Goal: Task Accomplishment & Management: Complete application form

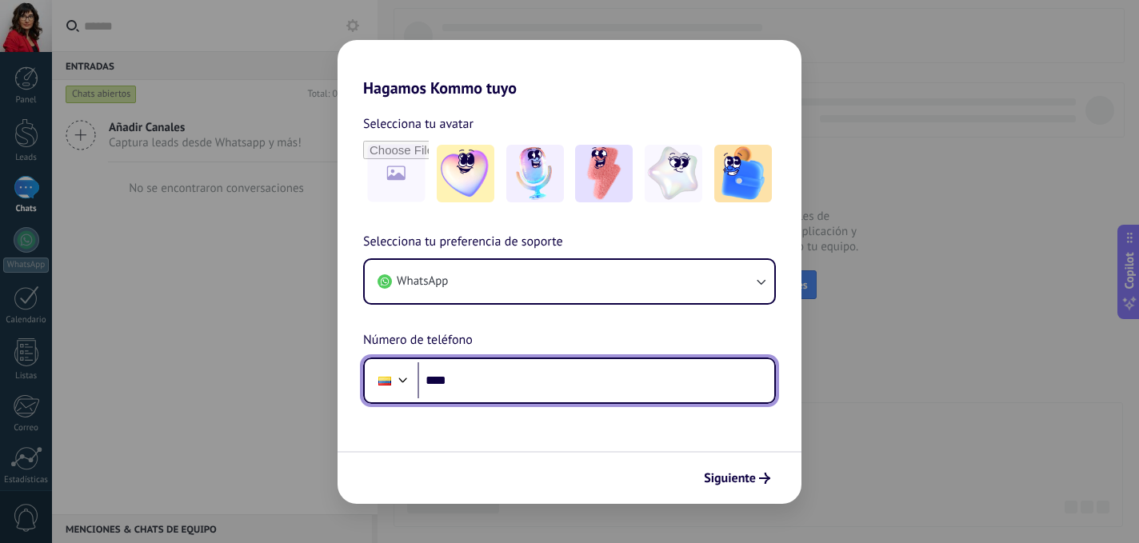
click at [545, 390] on input "****" at bounding box center [596, 380] width 357 height 37
type input "**********"
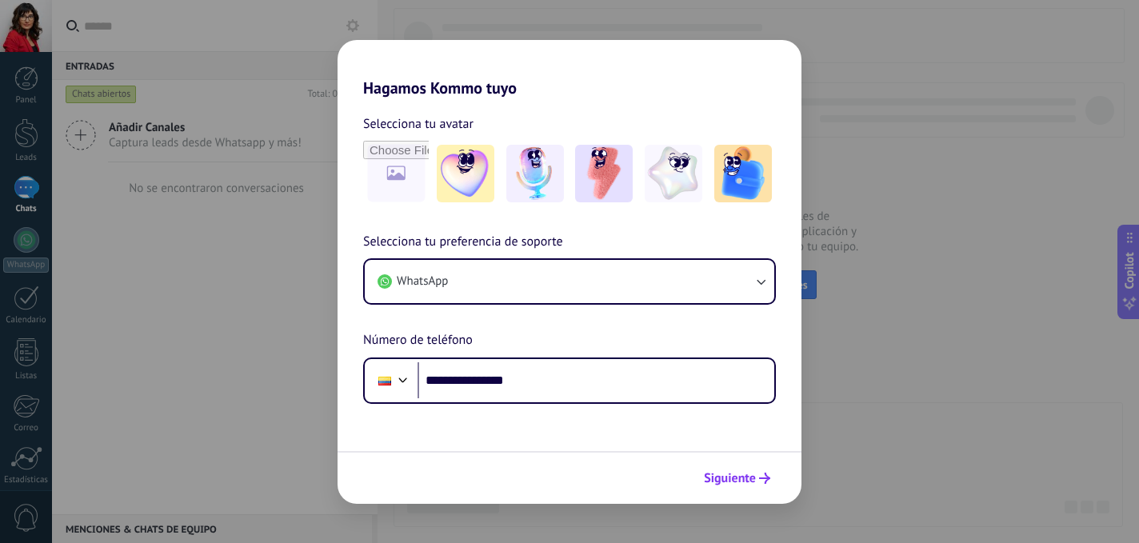
click at [737, 480] on span "Siguiente" at bounding box center [730, 478] width 52 height 11
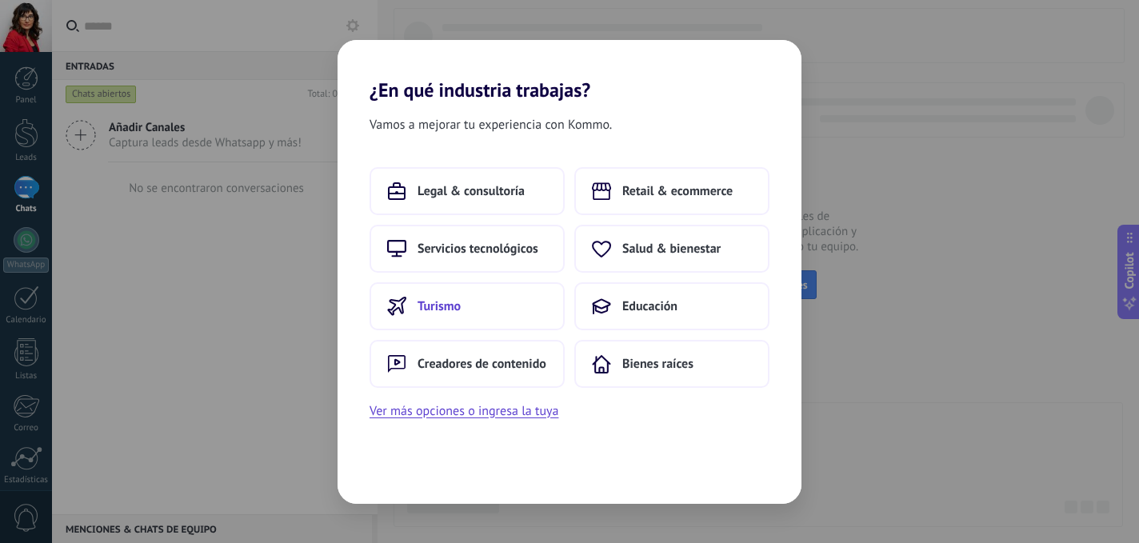
click at [492, 306] on button "Turismo" at bounding box center [467, 306] width 195 height 48
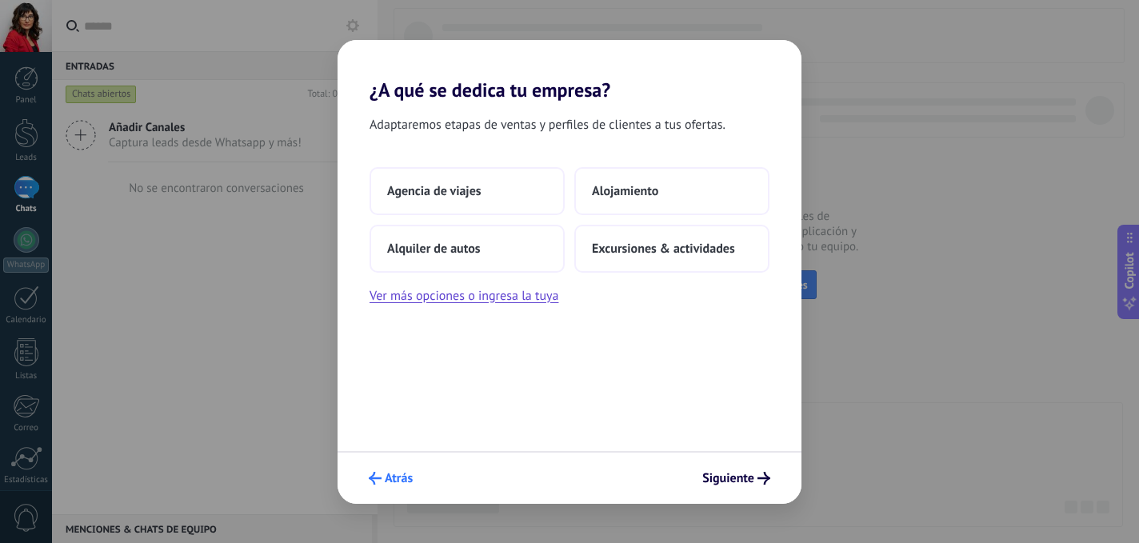
click at [389, 476] on span "Atrás" at bounding box center [399, 478] width 28 height 11
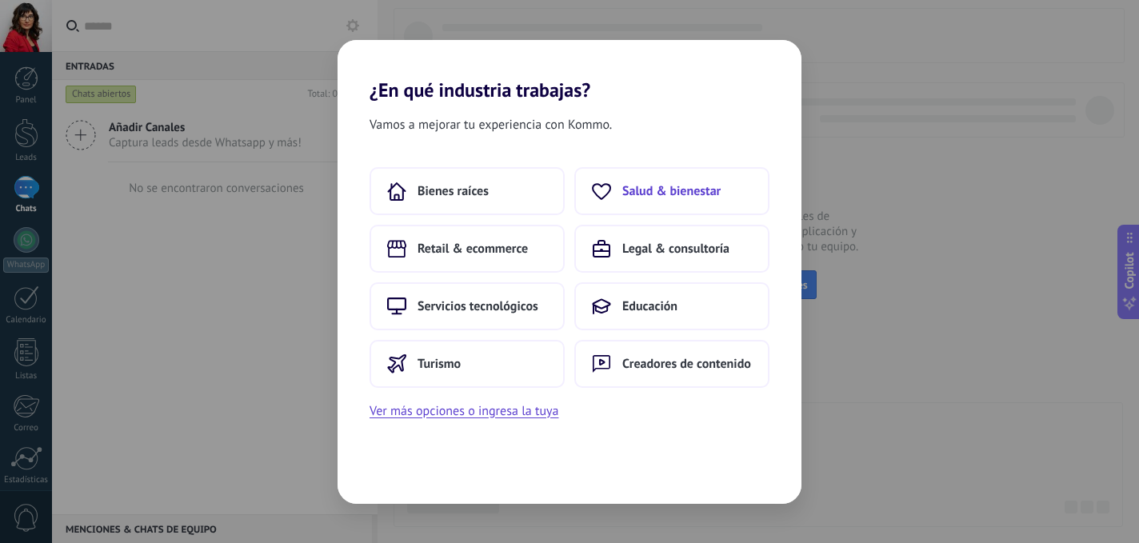
click at [657, 184] on span "Salud & bienestar" at bounding box center [671, 191] width 98 height 16
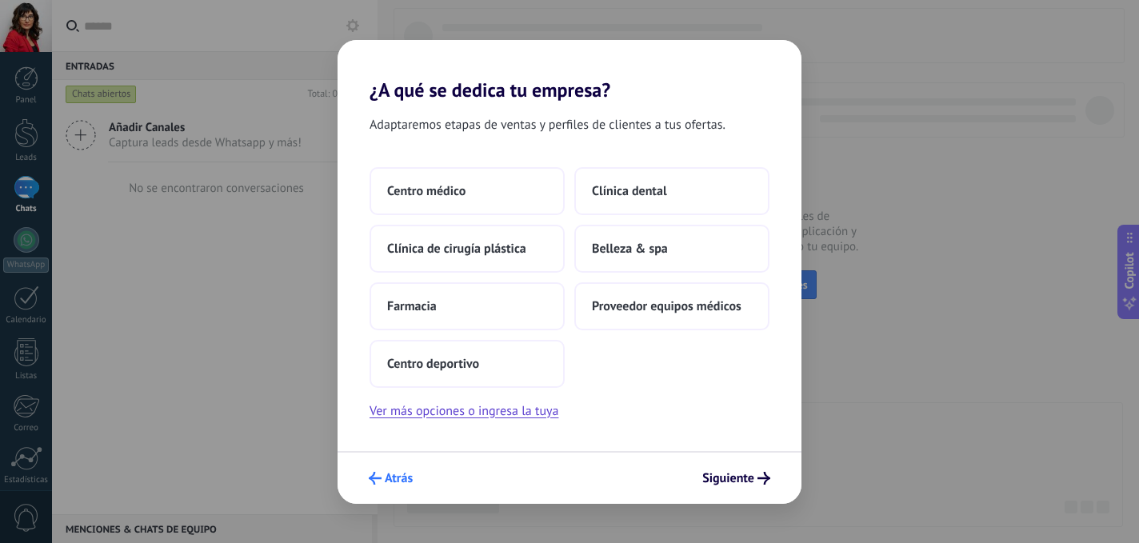
click at [392, 475] on span "Atrás" at bounding box center [399, 478] width 28 height 11
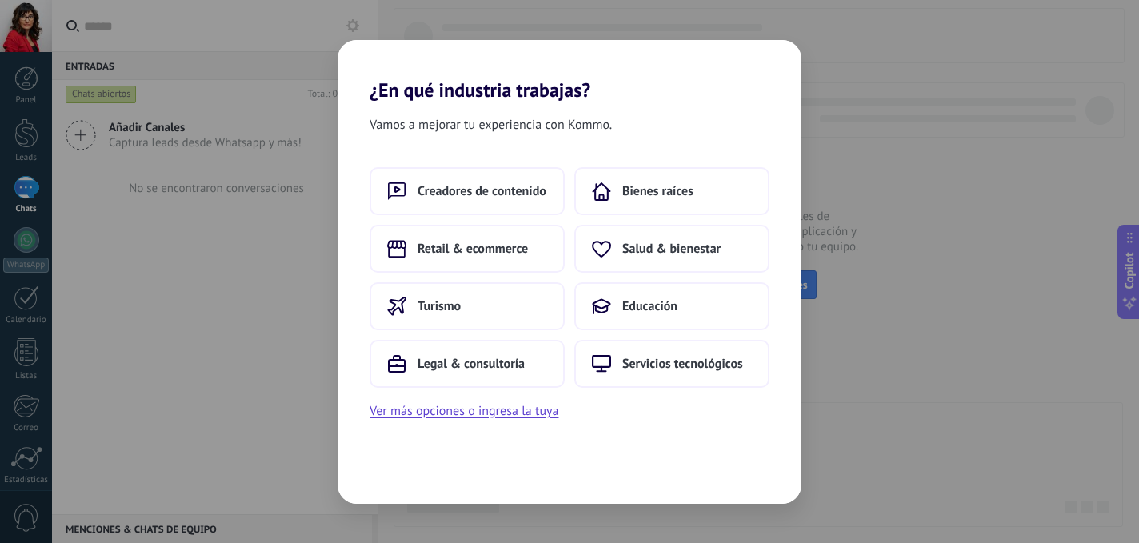
click at [372, 444] on div "Vamos a mejorar tu experiencia con Kommo. Creadores de contenido Bienes raíces …" at bounding box center [570, 303] width 464 height 402
click at [433, 308] on span "Turismo" at bounding box center [439, 306] width 43 height 16
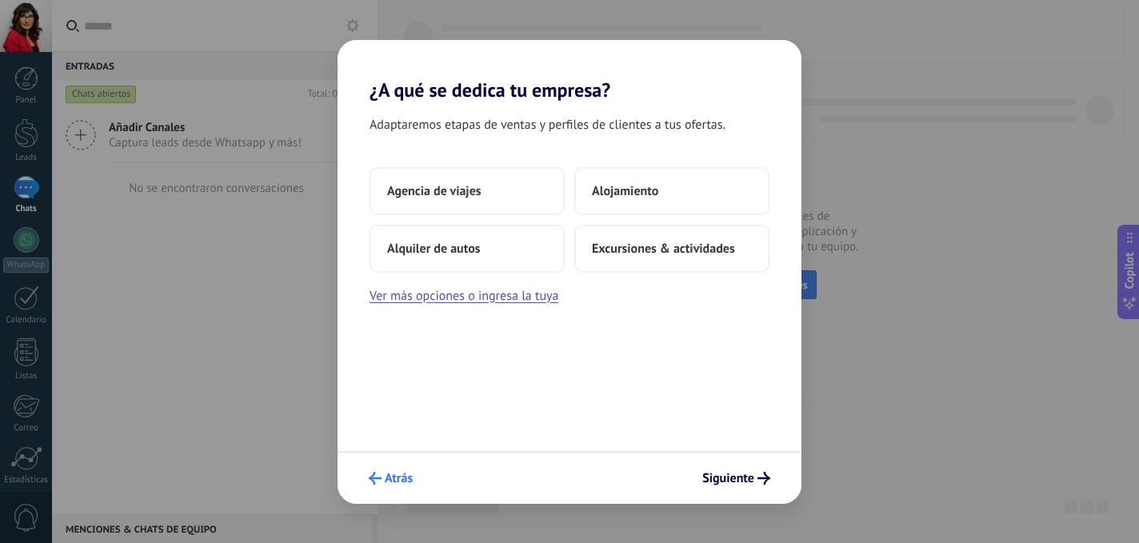
click at [389, 484] on span "Atrás" at bounding box center [399, 478] width 28 height 11
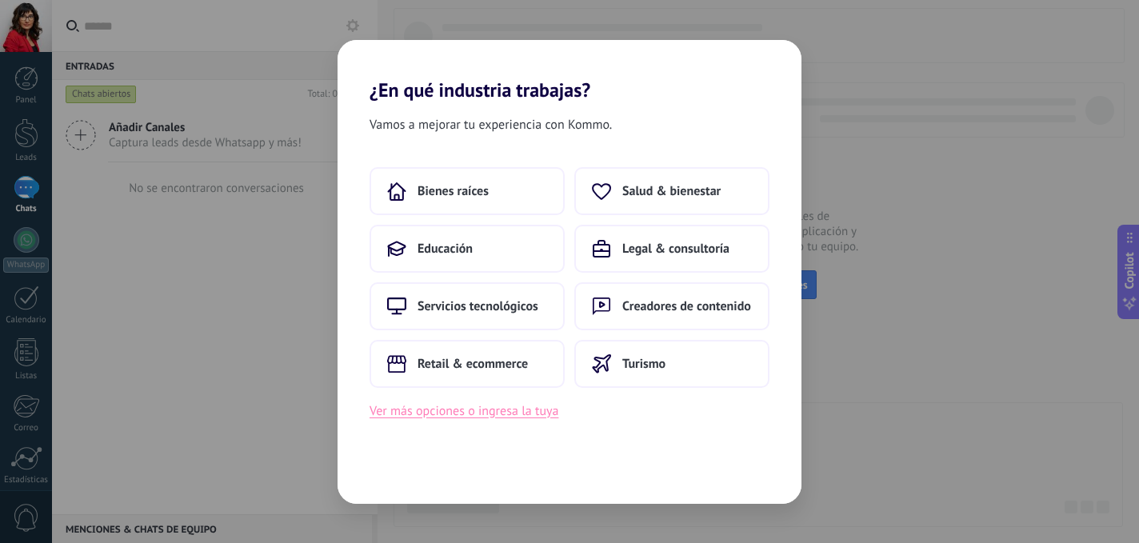
click at [406, 410] on button "Ver más opciones o ingresa la tuya" at bounding box center [464, 411] width 189 height 21
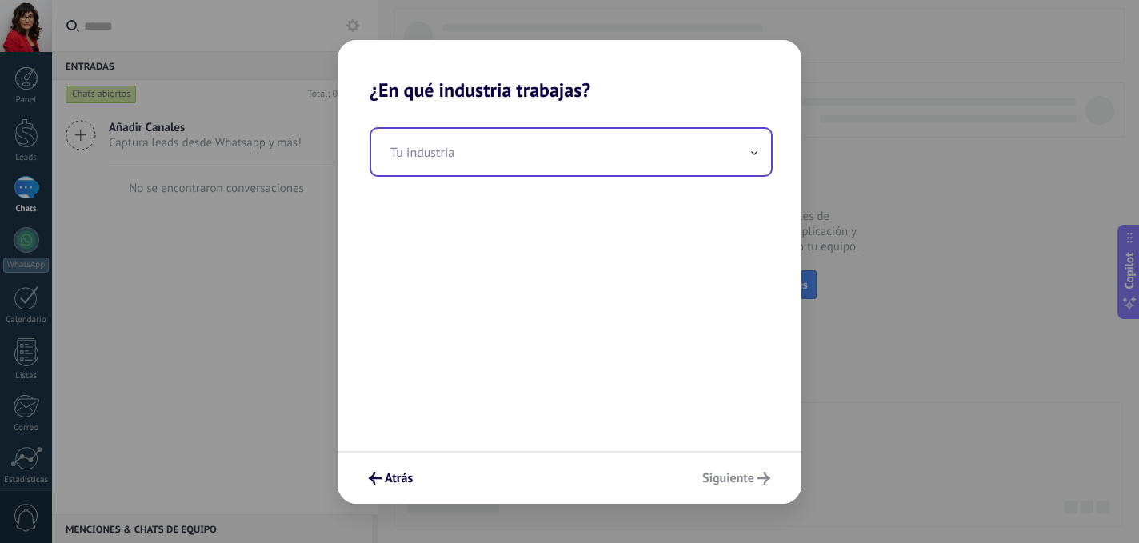
click at [750, 149] on span at bounding box center [754, 151] width 8 height 15
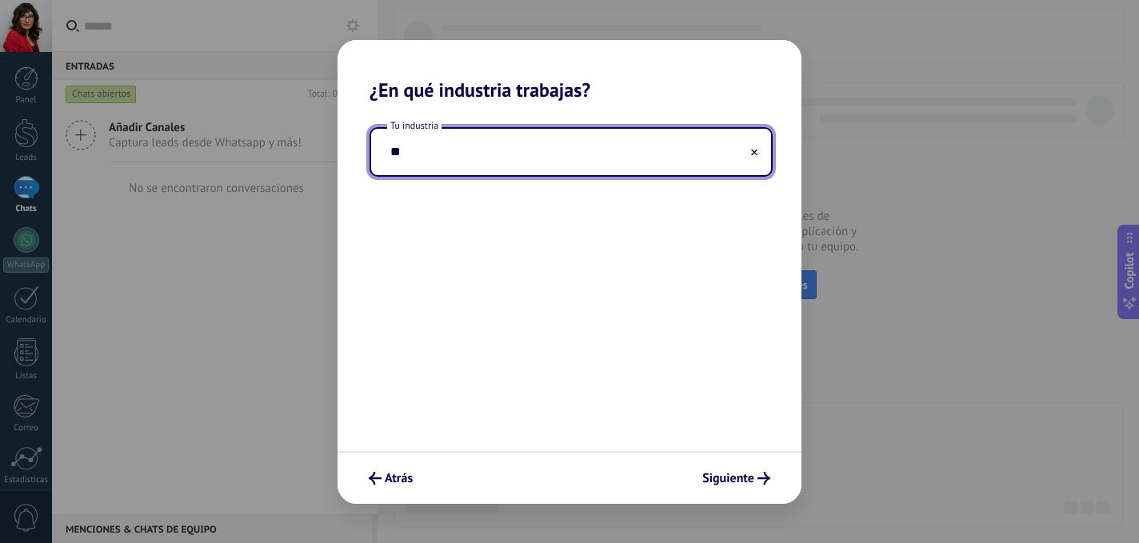
type input "*"
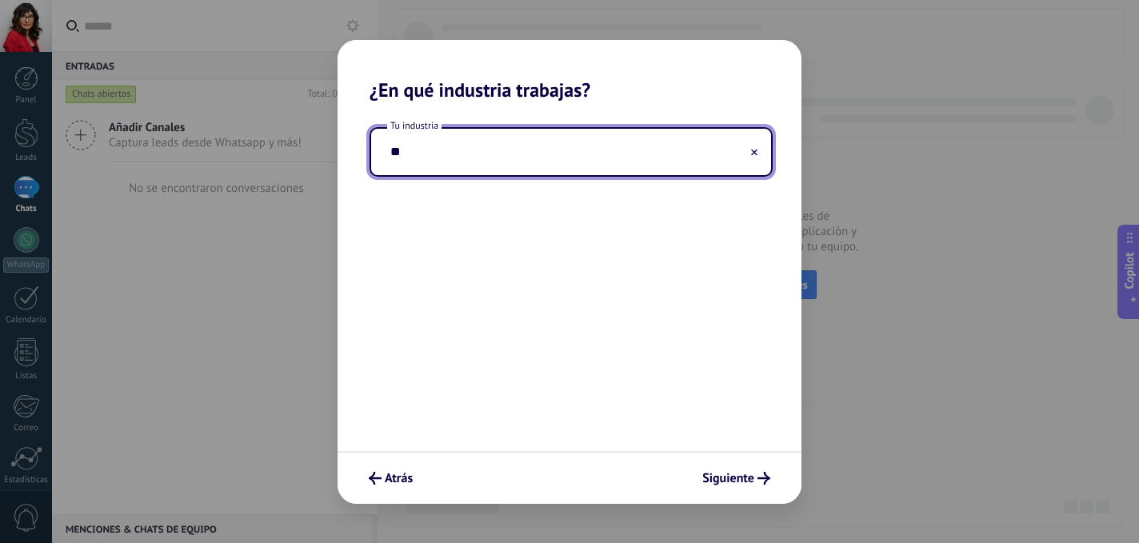
type input "*"
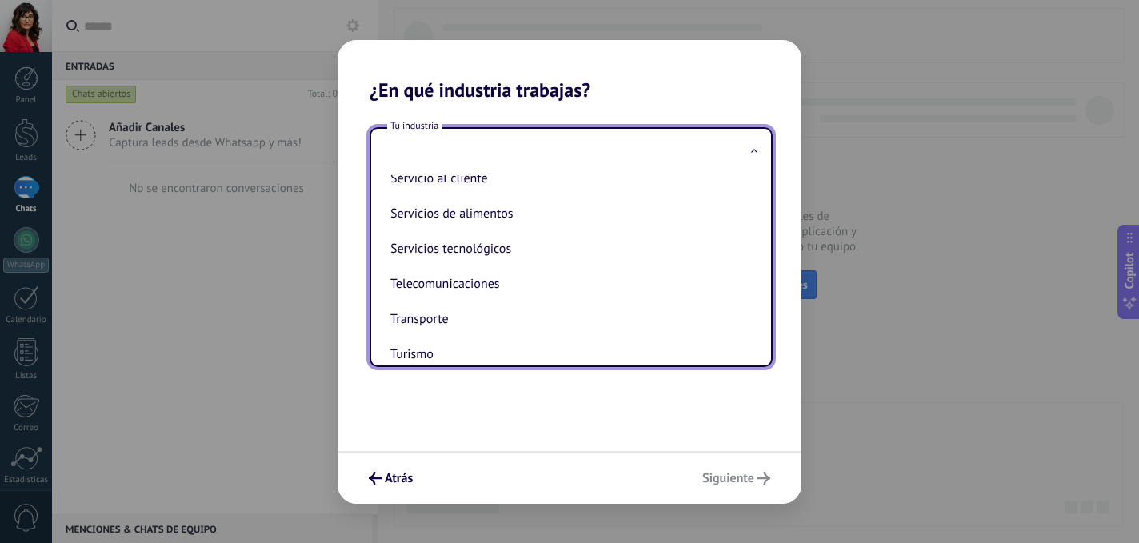
scroll to position [438, 0]
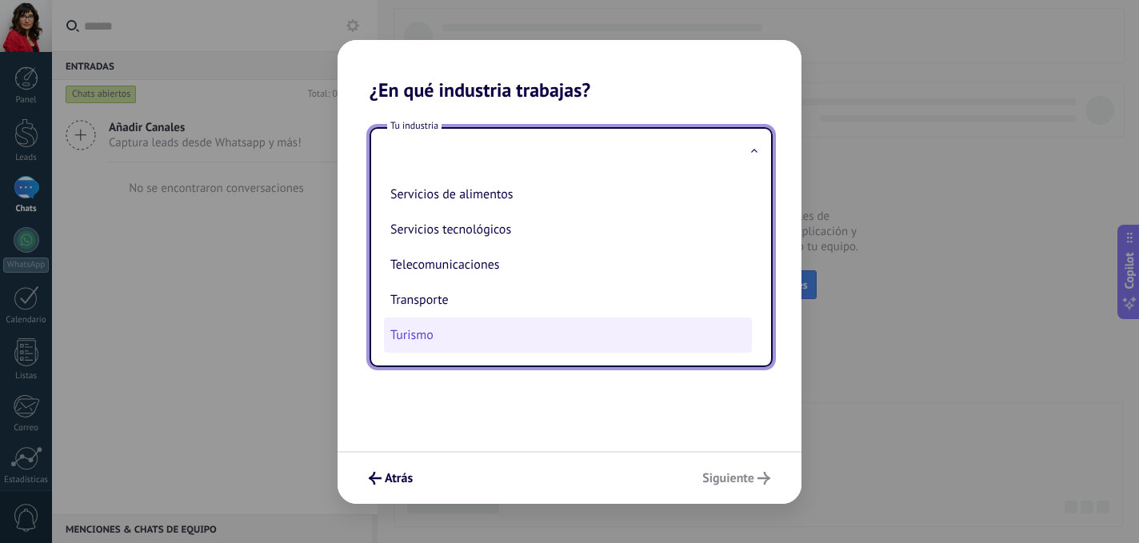
click at [447, 338] on li "Turismo" at bounding box center [568, 335] width 368 height 35
type input "*******"
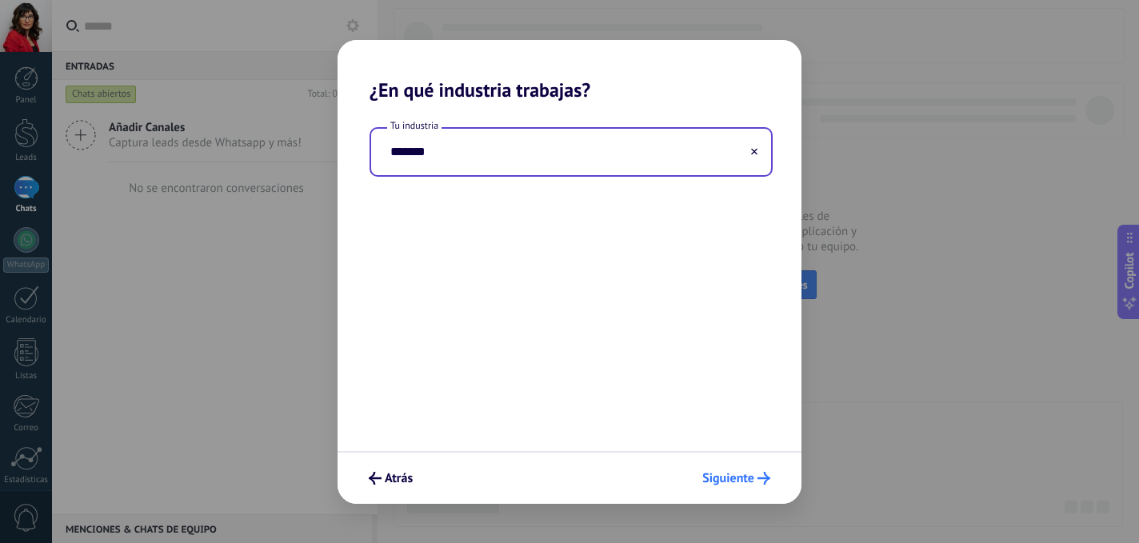
click at [727, 478] on span "Siguiente" at bounding box center [728, 478] width 52 height 11
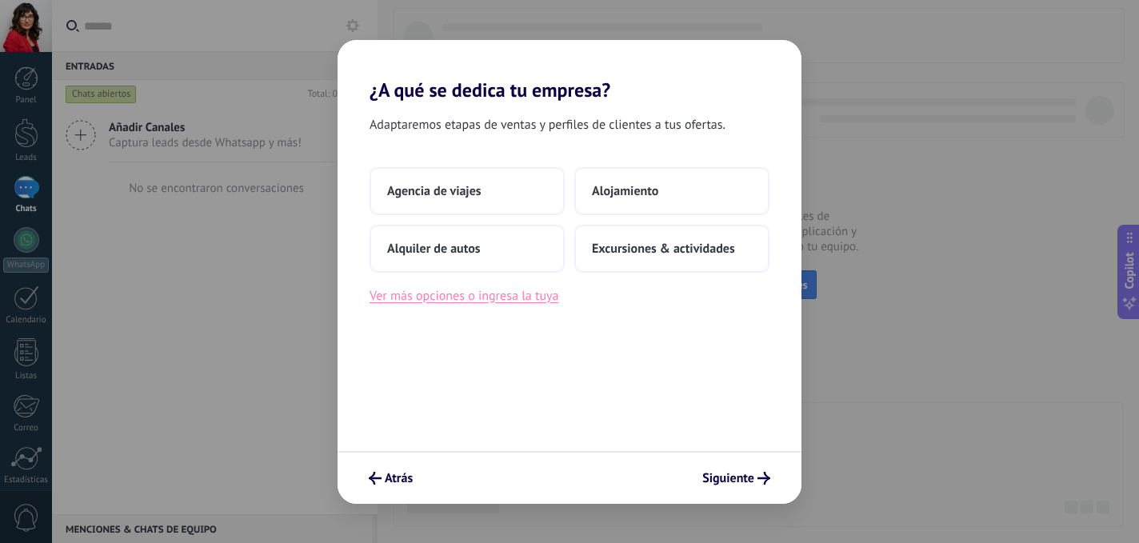
click at [498, 299] on button "Ver más opciones o ingresa la tuya" at bounding box center [464, 296] width 189 height 21
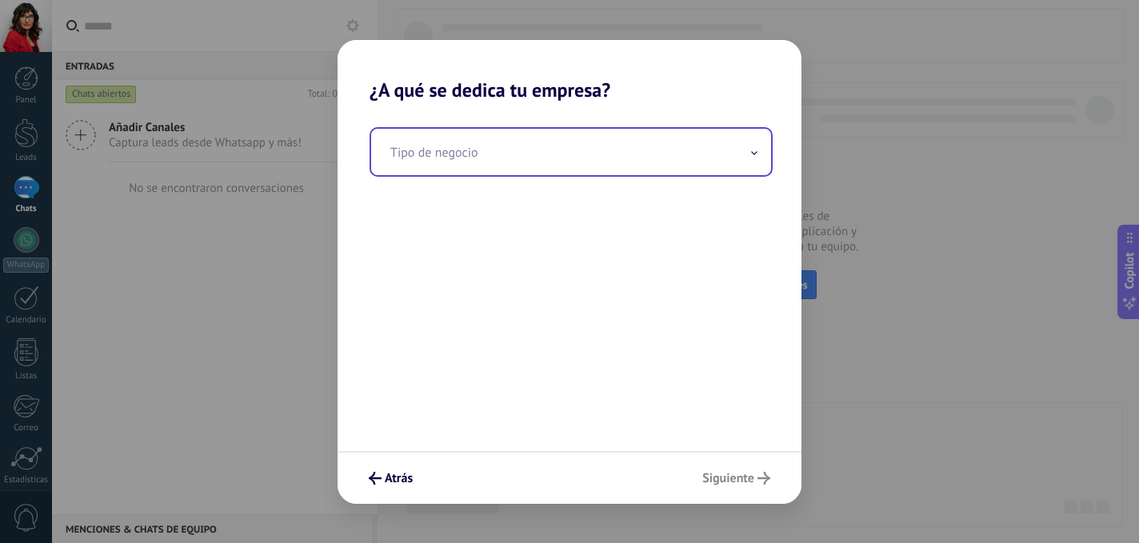
click at [637, 145] on input "text" at bounding box center [571, 152] width 400 height 46
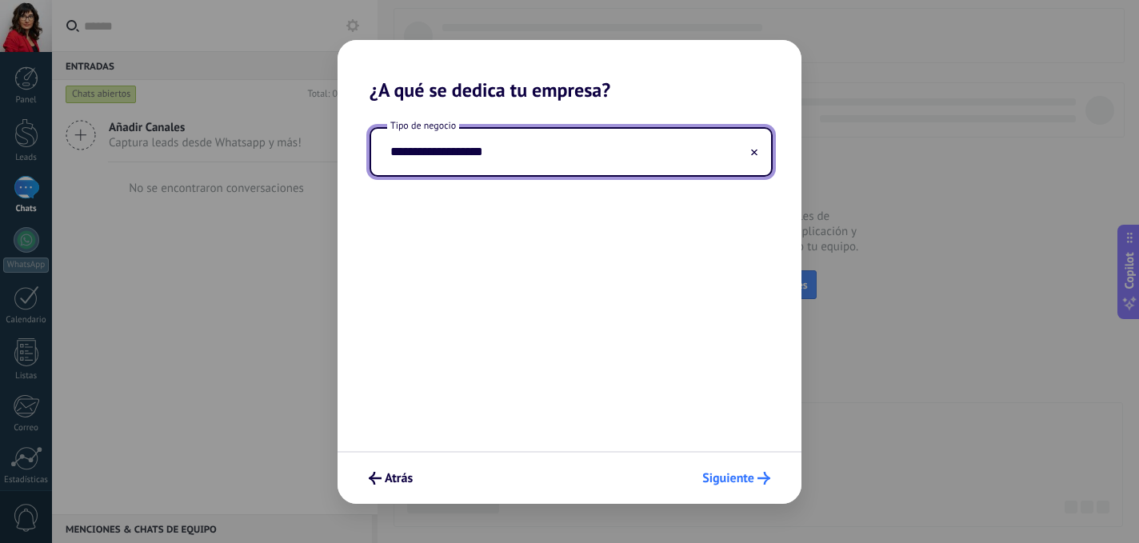
type input "**********"
click at [737, 480] on span "Siguiente" at bounding box center [728, 478] width 52 height 11
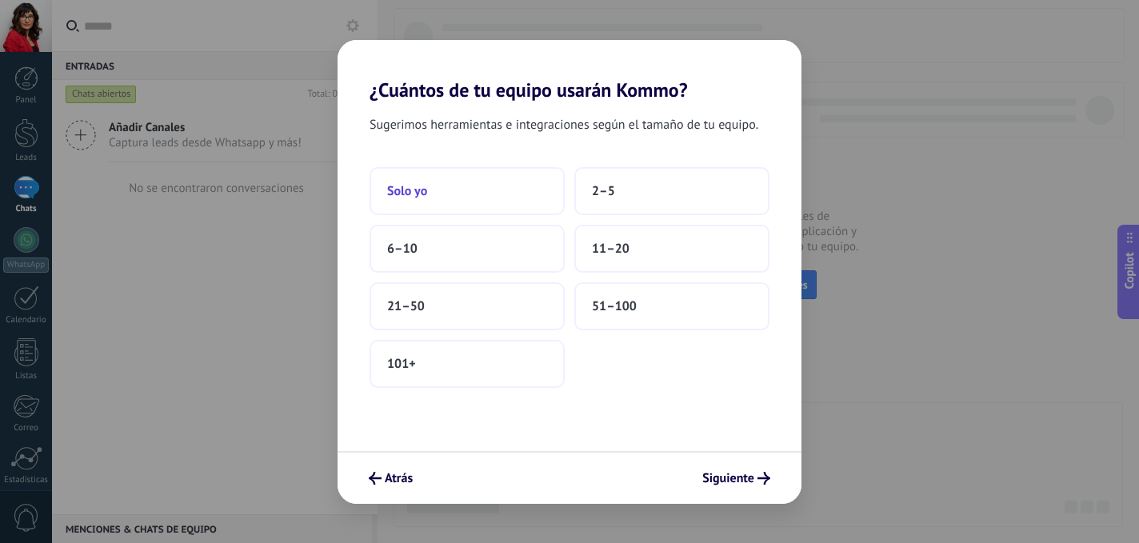
click at [474, 202] on button "Solo yo" at bounding box center [467, 191] width 195 height 48
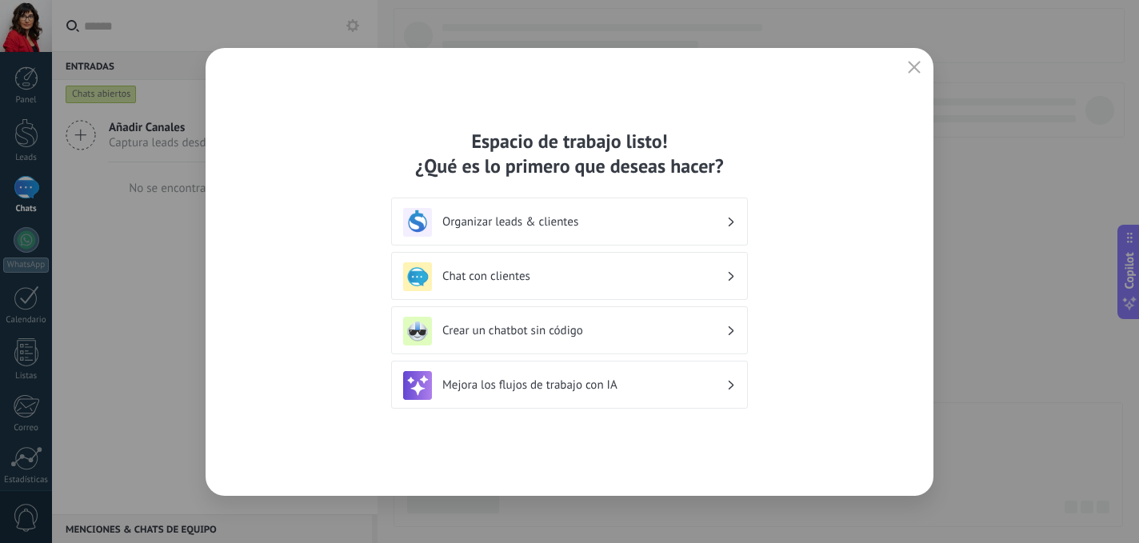
click at [741, 221] on div "Organizar leads & clientes" at bounding box center [569, 222] width 357 height 48
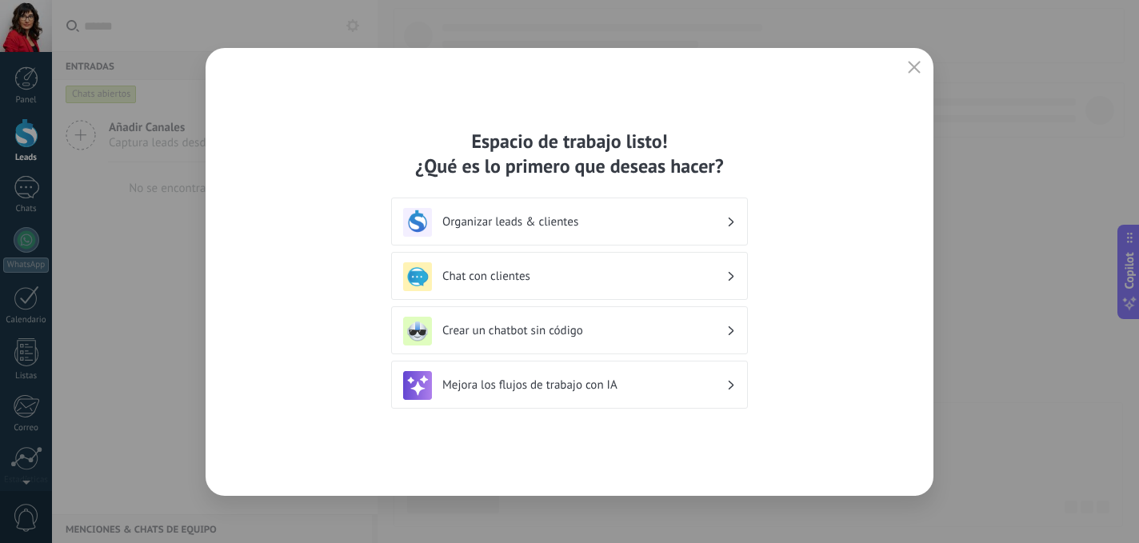
click at [730, 222] on icon at bounding box center [732, 223] width 6 height 10
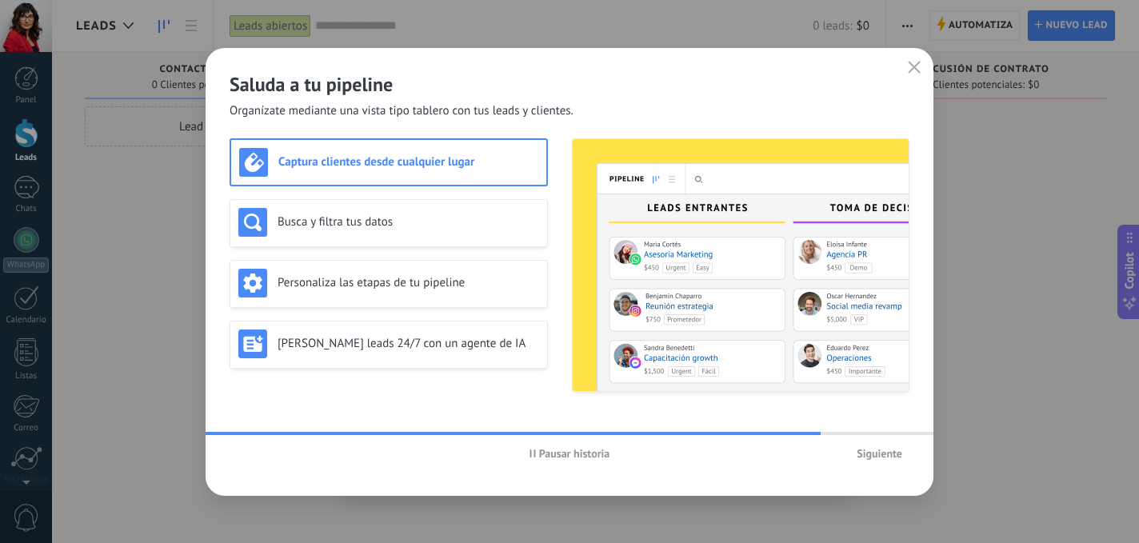
click at [882, 455] on span "Siguiente" at bounding box center [880, 453] width 46 height 11
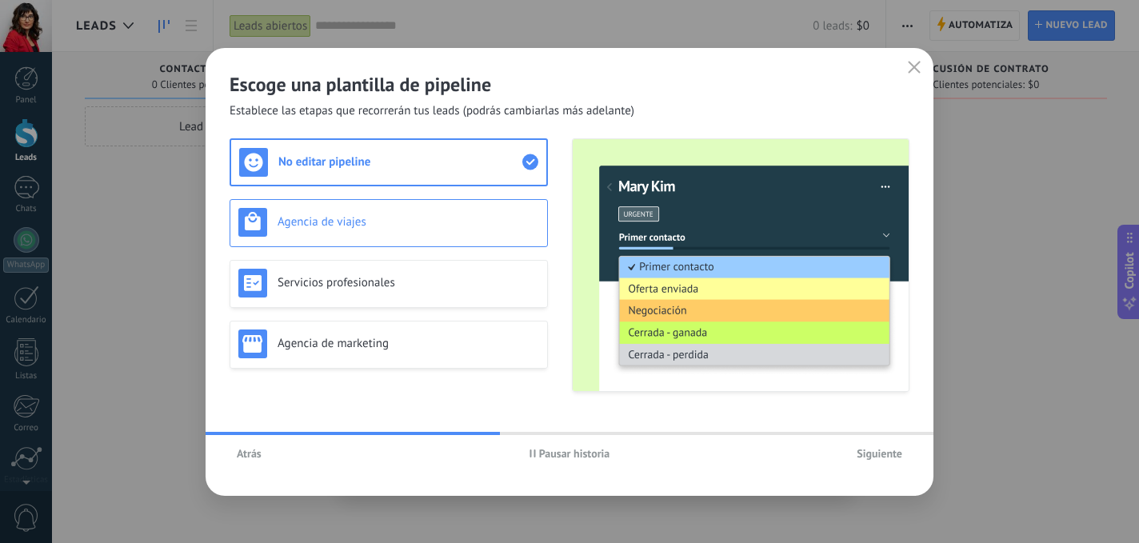
click at [403, 220] on h3 "Agencia de viajes" at bounding box center [409, 221] width 262 height 15
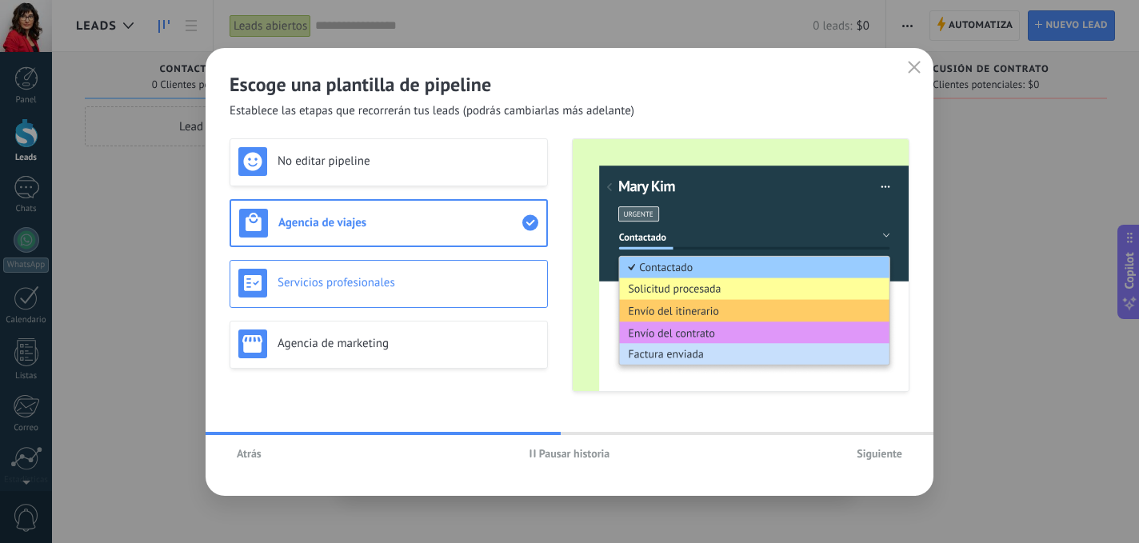
click at [392, 279] on h3 "Servicios profesionales" at bounding box center [409, 282] width 262 height 15
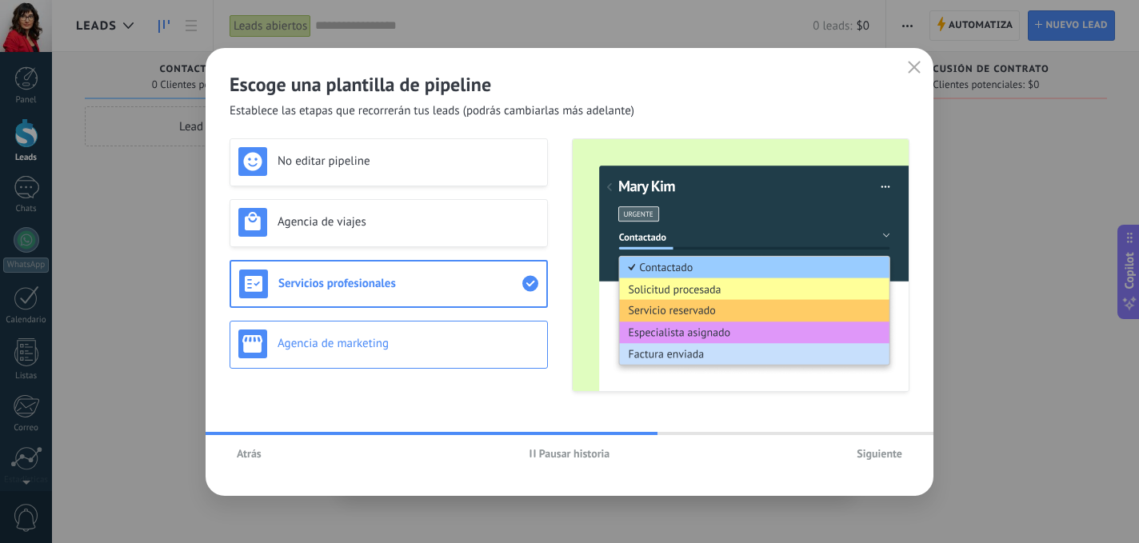
click at [396, 338] on h3 "Agencia de marketing" at bounding box center [409, 343] width 262 height 15
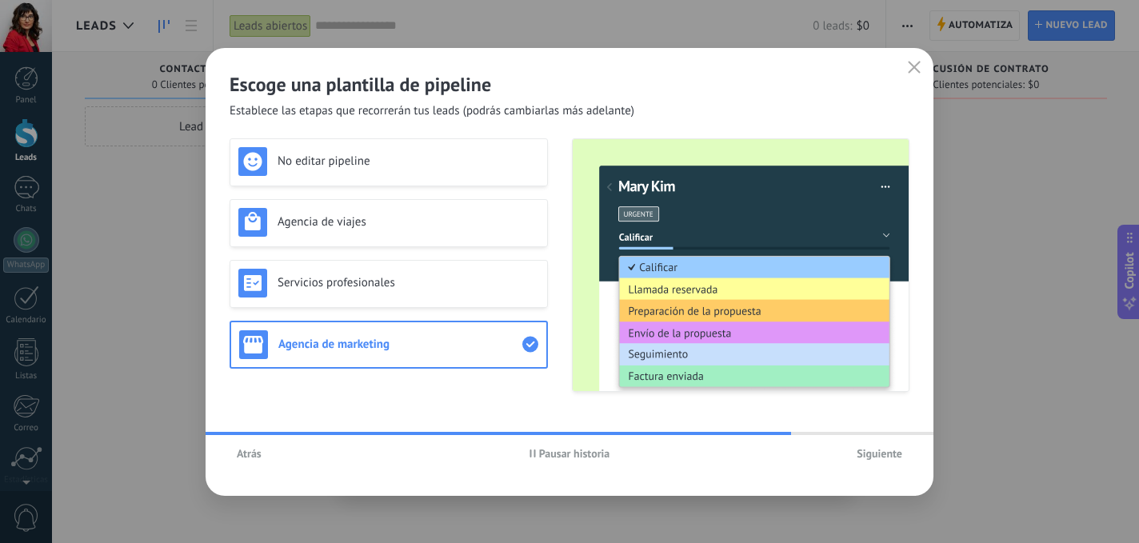
click at [545, 461] on button "Pausar historia" at bounding box center [569, 454] width 95 height 24
click at [409, 278] on h3 "Servicios profesionales" at bounding box center [409, 282] width 262 height 15
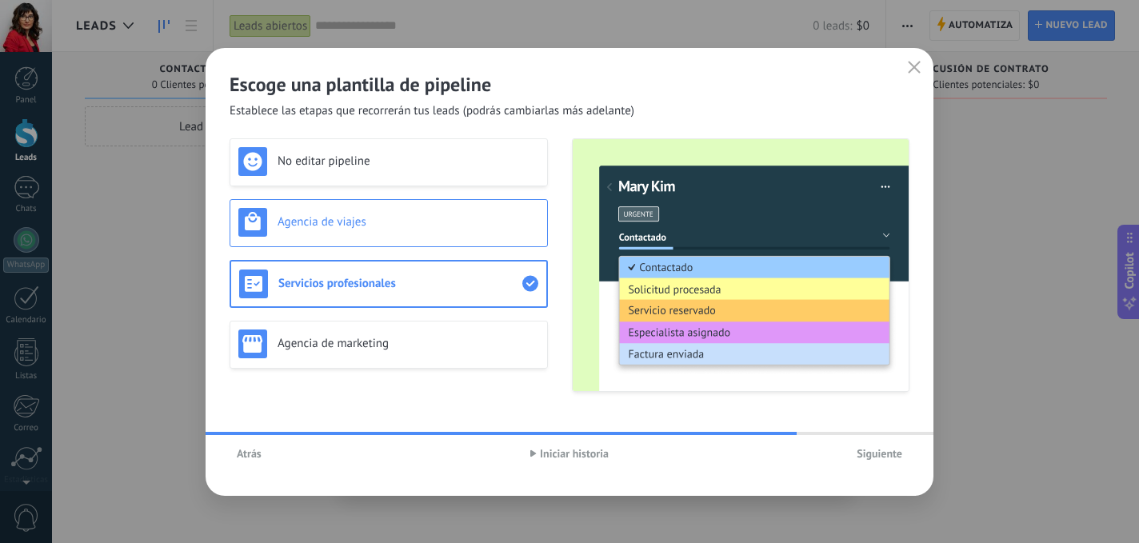
click at [381, 215] on h3 "Agencia de viajes" at bounding box center [409, 221] width 262 height 15
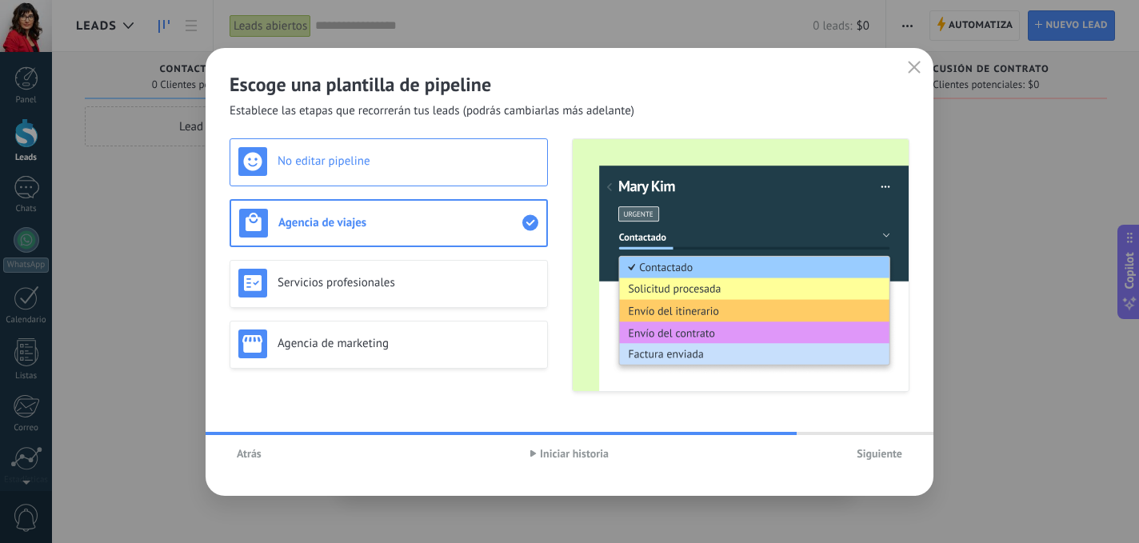
click at [363, 159] on h3 "No editar pipeline" at bounding box center [409, 161] width 262 height 15
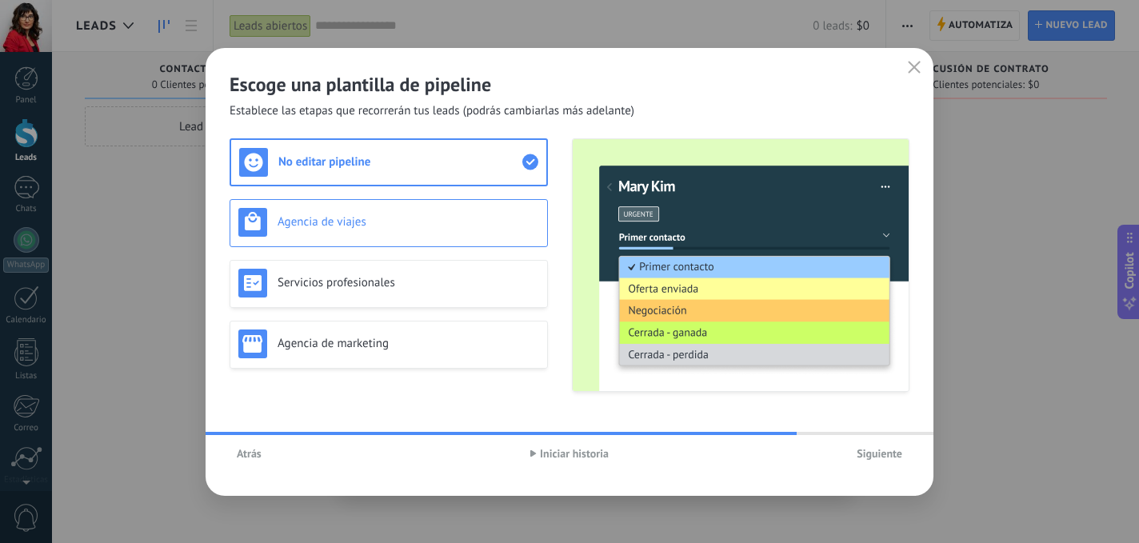
click at [487, 232] on div "Agencia de viajes" at bounding box center [388, 222] width 301 height 29
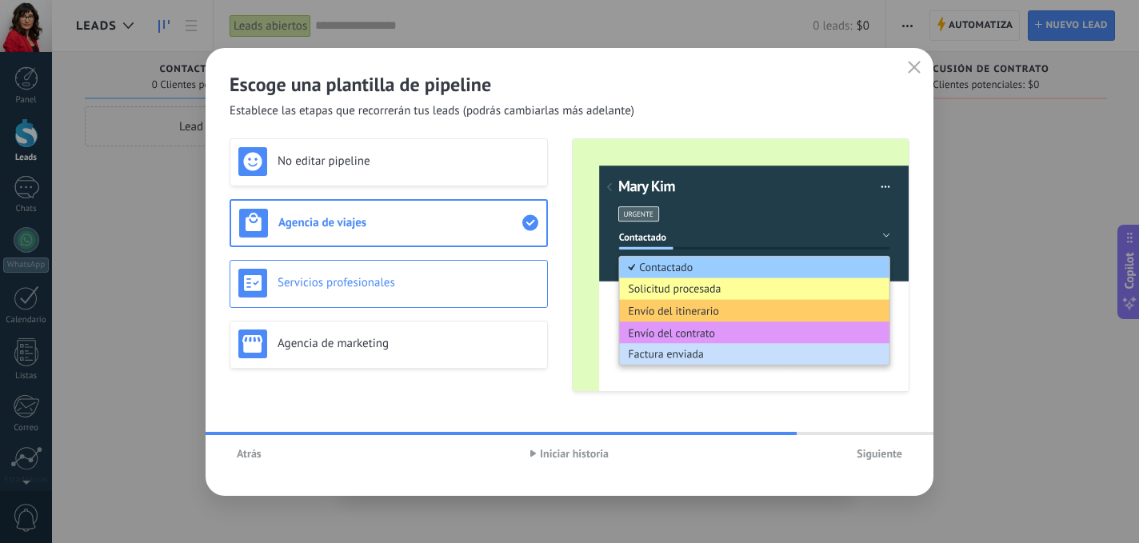
click at [495, 269] on div "Servicios profesionales" at bounding box center [388, 283] width 301 height 29
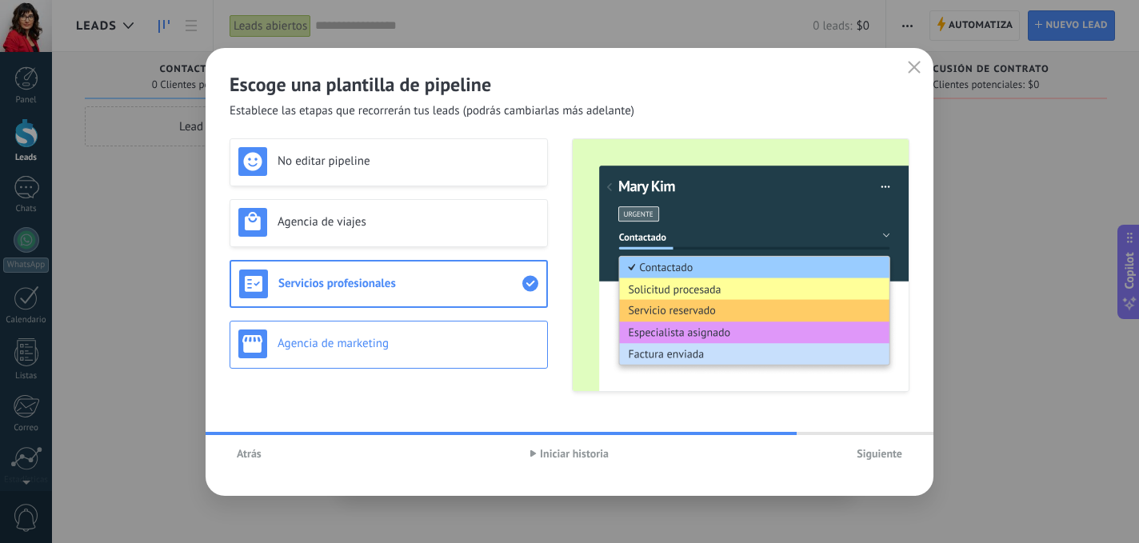
click at [494, 343] on h3 "Agencia de marketing" at bounding box center [409, 343] width 262 height 15
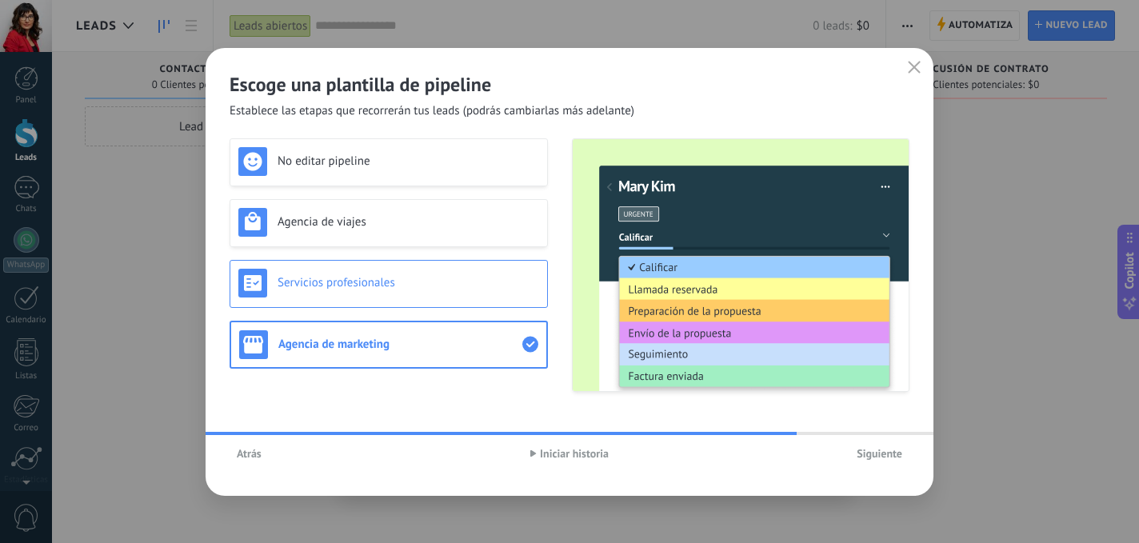
click at [485, 298] on div "Servicios profesionales" at bounding box center [389, 284] width 318 height 48
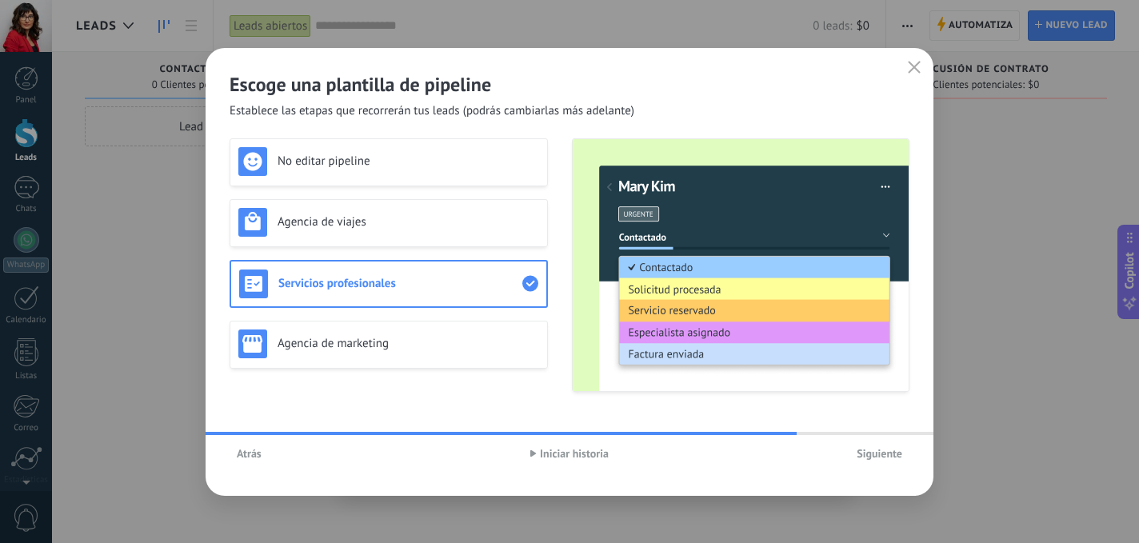
click at [873, 459] on span "Siguiente" at bounding box center [880, 453] width 46 height 11
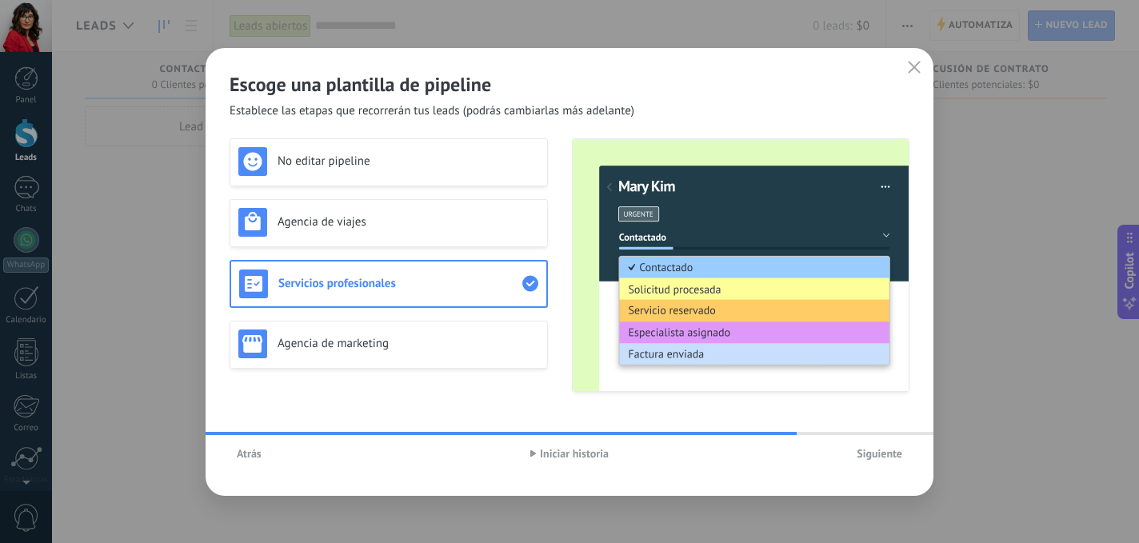
click at [855, 442] on button "Siguiente" at bounding box center [879, 454] width 60 height 24
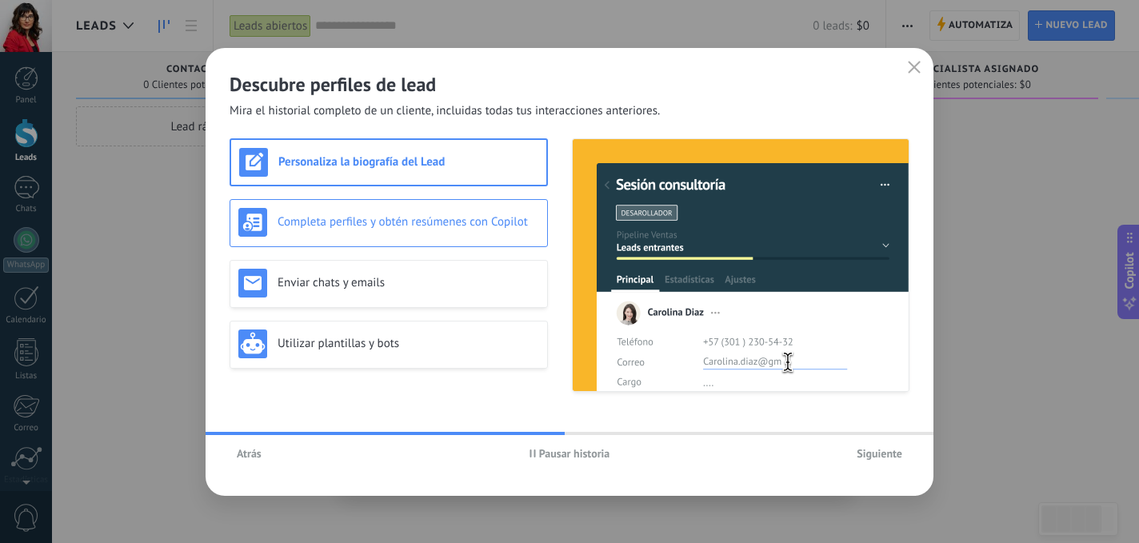
click at [432, 230] on div "Completa perfiles y obtén resúmenes con Copilot" at bounding box center [388, 222] width 301 height 29
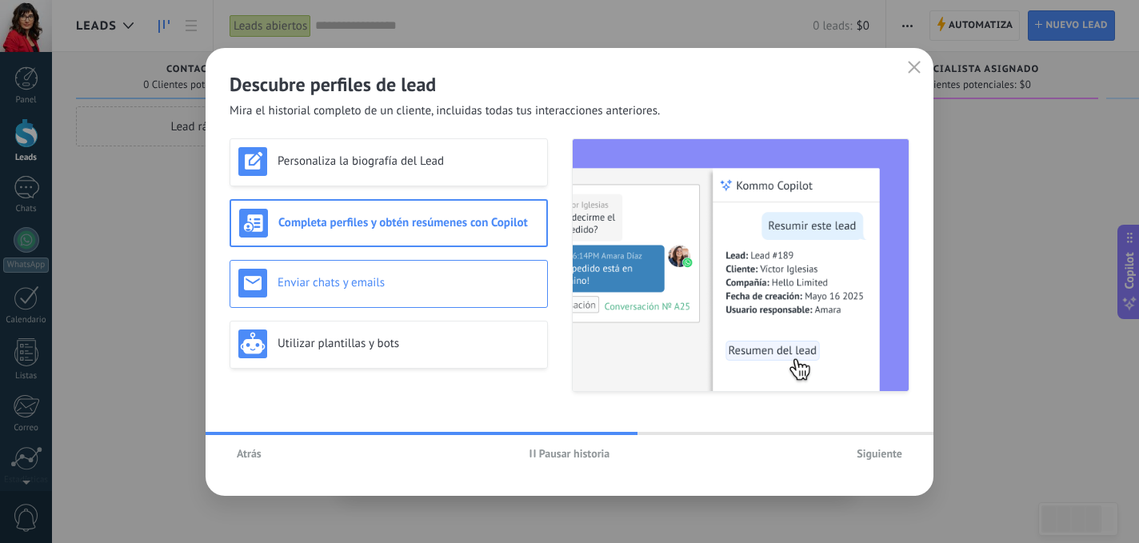
click at [418, 274] on div "Enviar chats y emails" at bounding box center [388, 283] width 301 height 29
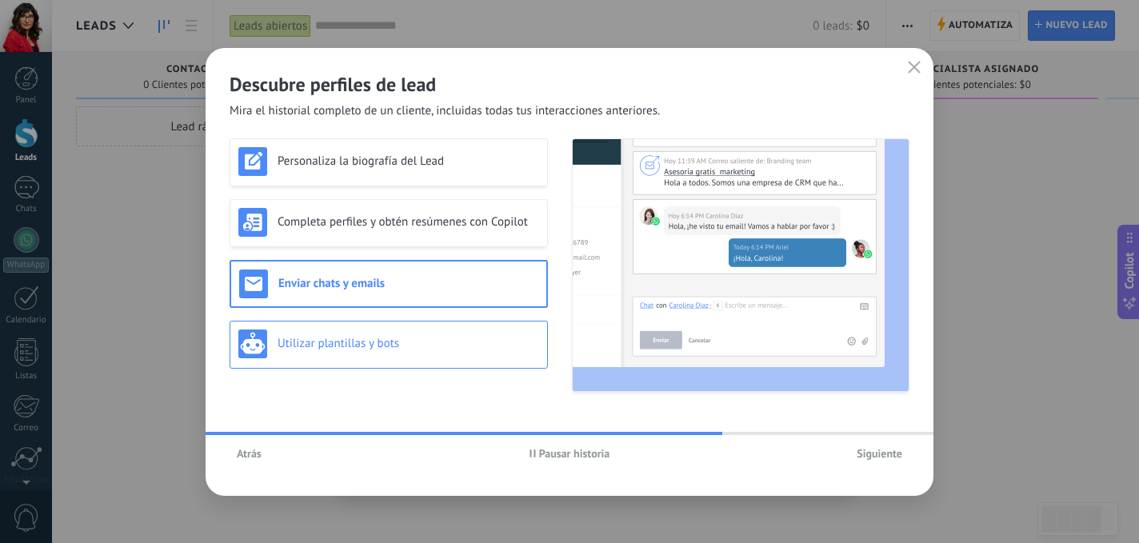
click at [420, 339] on h3 "Utilizar plantillas y bots" at bounding box center [409, 343] width 262 height 15
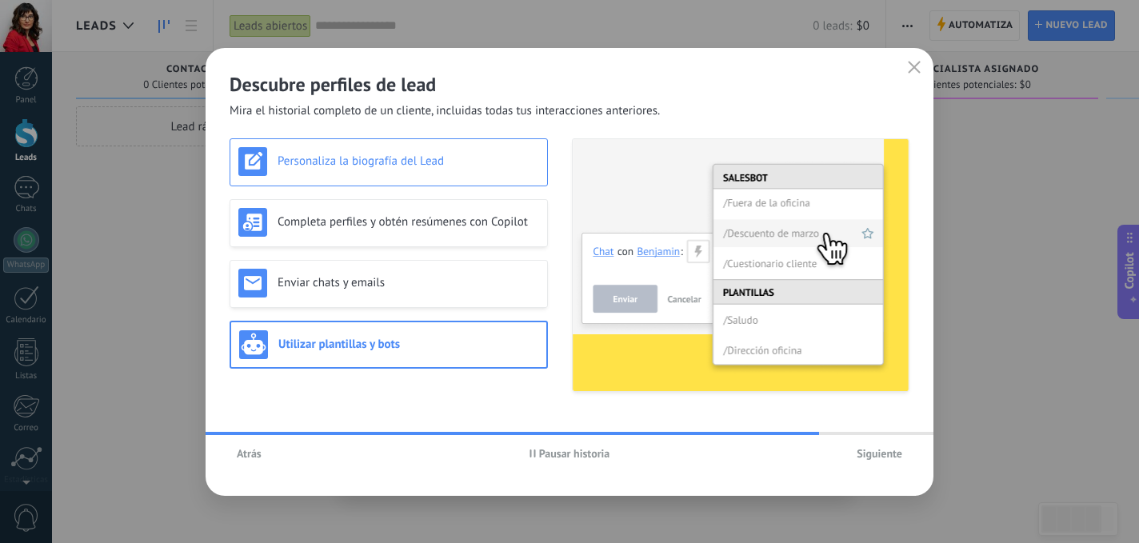
click at [387, 170] on div "Personaliza la biografía del Lead" at bounding box center [388, 161] width 301 height 29
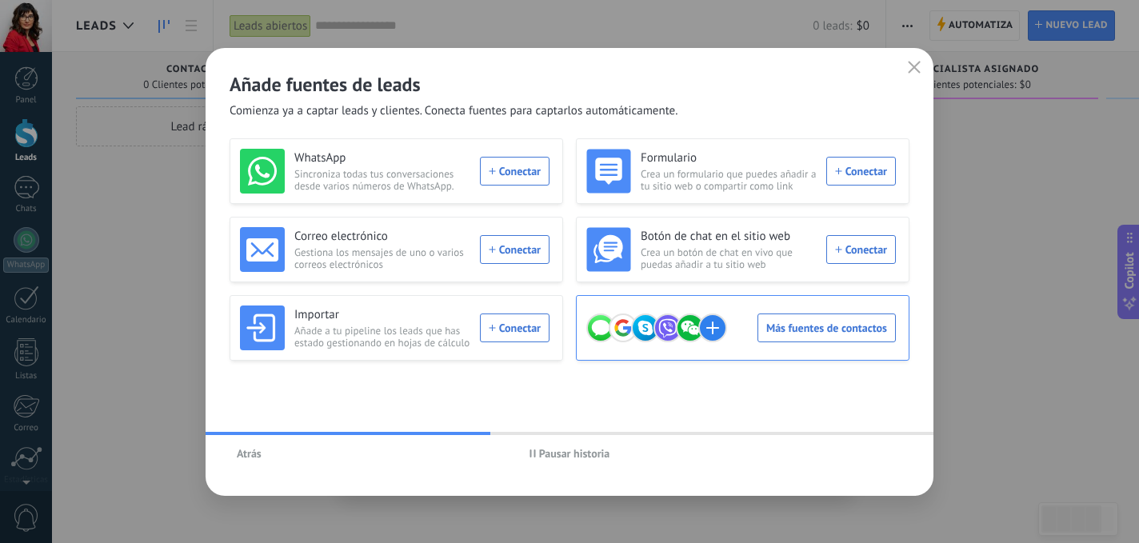
click at [815, 324] on div "Más fuentes de contactos" at bounding box center [741, 328] width 310 height 45
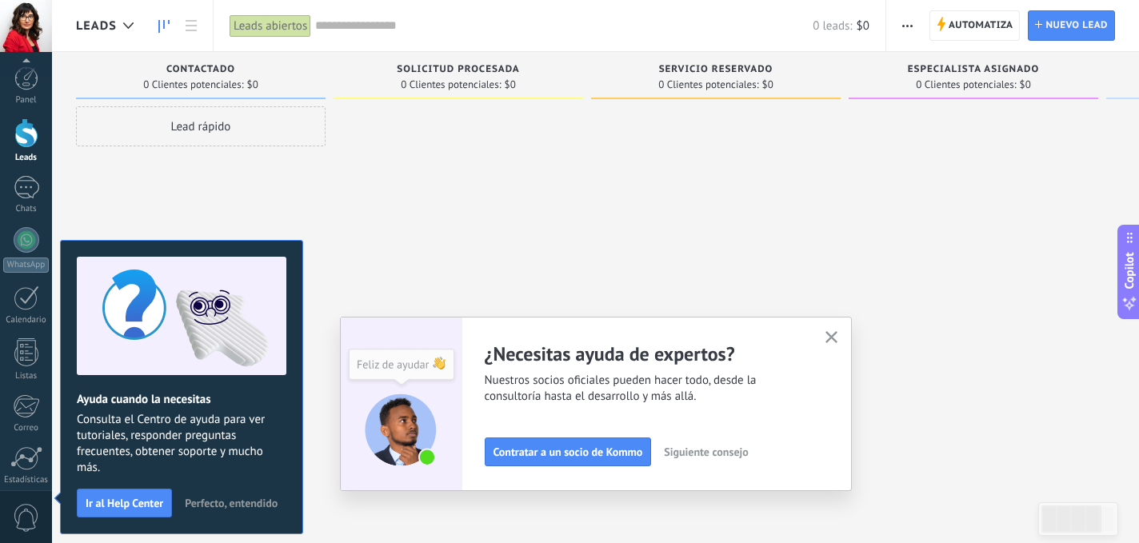
scroll to position [122, 0]
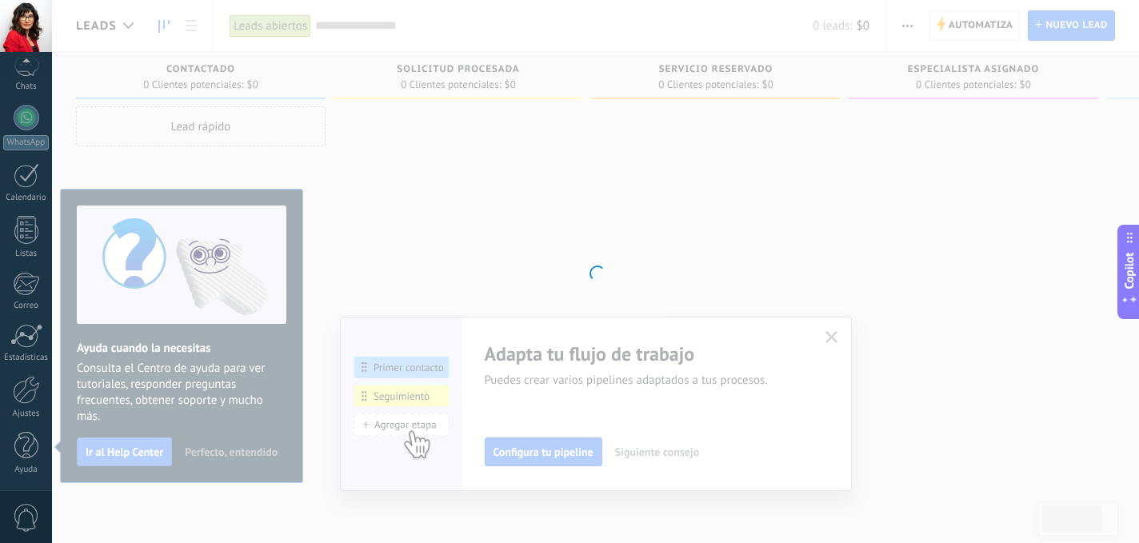
click at [662, 453] on div at bounding box center [595, 271] width 1087 height 543
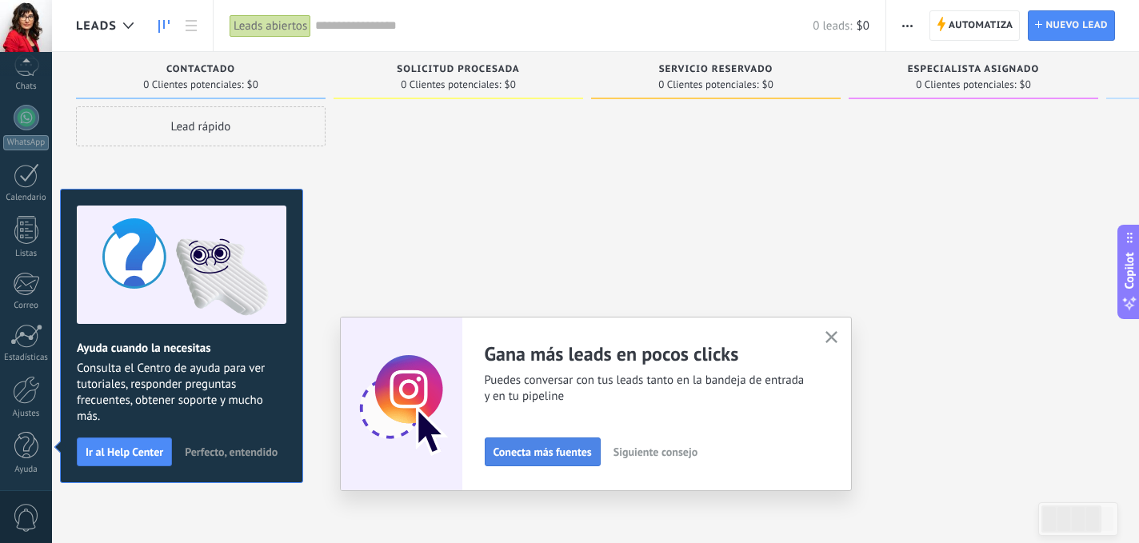
click at [563, 446] on span "Conecta más fuentes" at bounding box center [543, 451] width 98 height 11
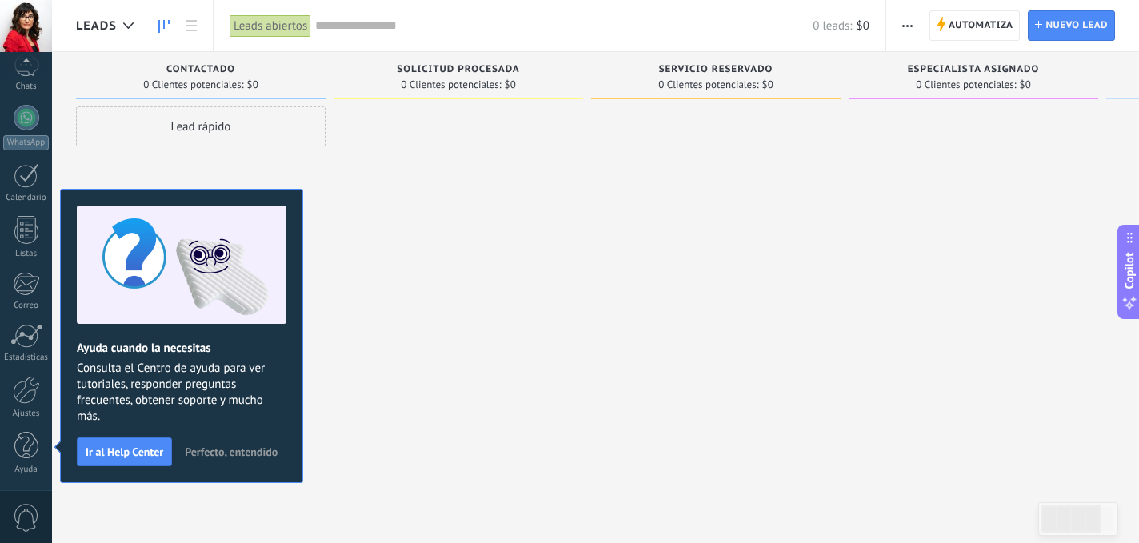
click at [217, 446] on span "Perfecto, entendido" at bounding box center [231, 451] width 93 height 11
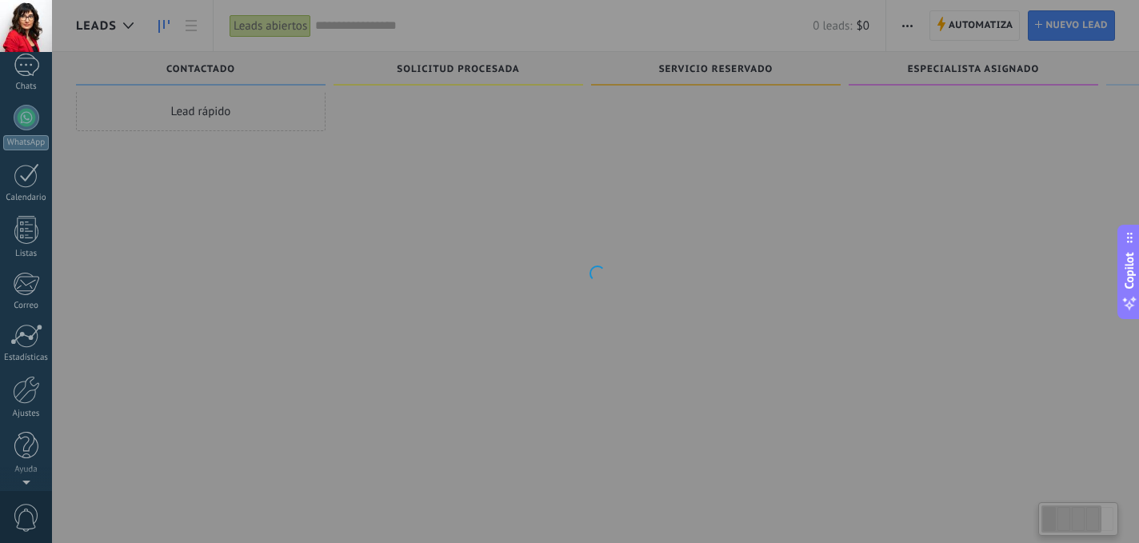
scroll to position [0, 0]
click at [417, 346] on div at bounding box center [595, 271] width 1087 height 543
click at [206, 272] on div at bounding box center [595, 271] width 1087 height 543
click at [22, 200] on link "Chats" at bounding box center [26, 195] width 52 height 38
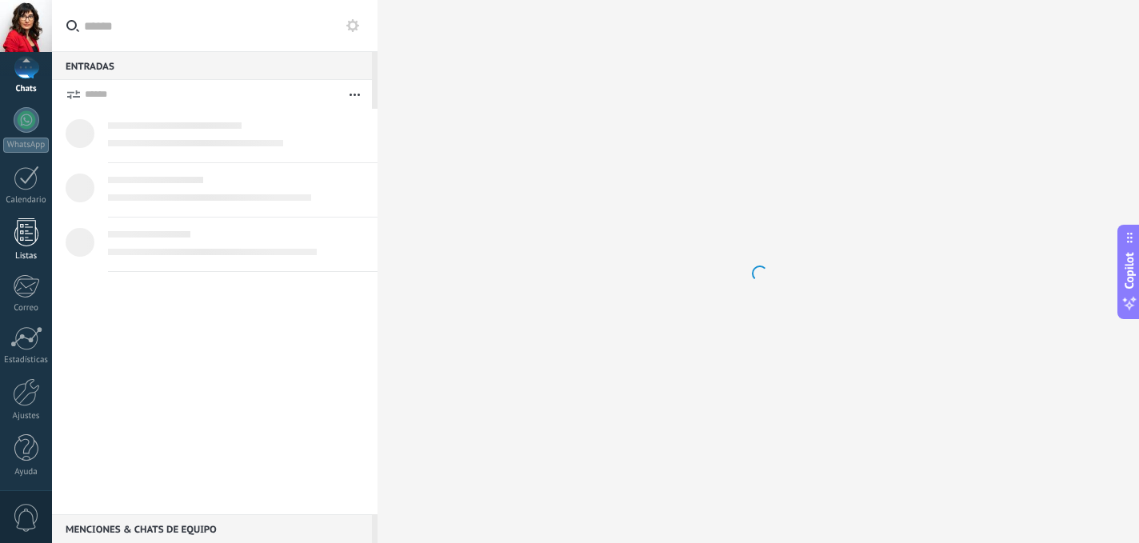
scroll to position [122, 0]
click at [21, 389] on div at bounding box center [26, 390] width 27 height 28
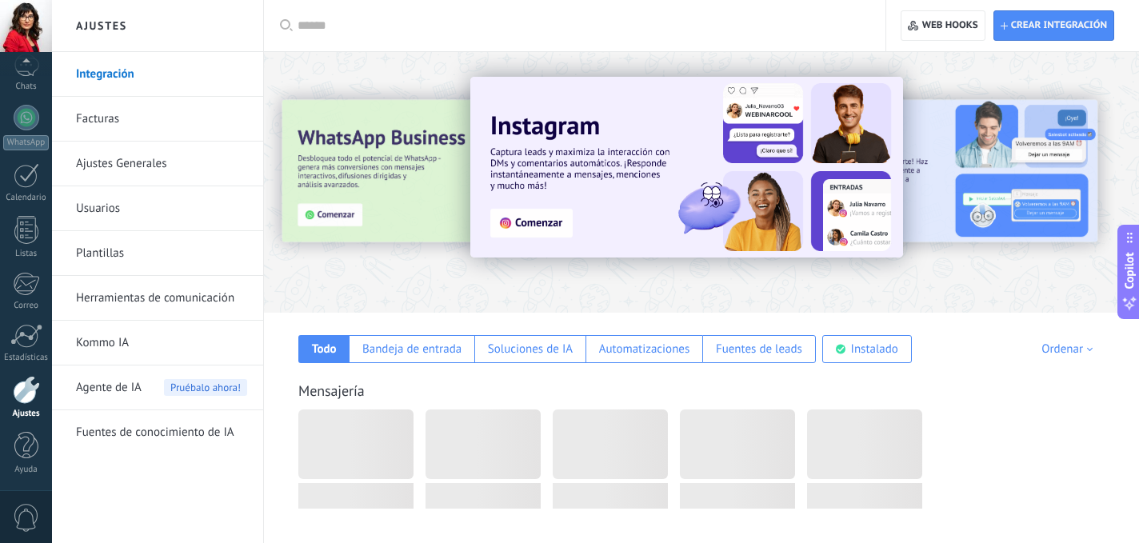
click at [25, 391] on div at bounding box center [26, 390] width 27 height 28
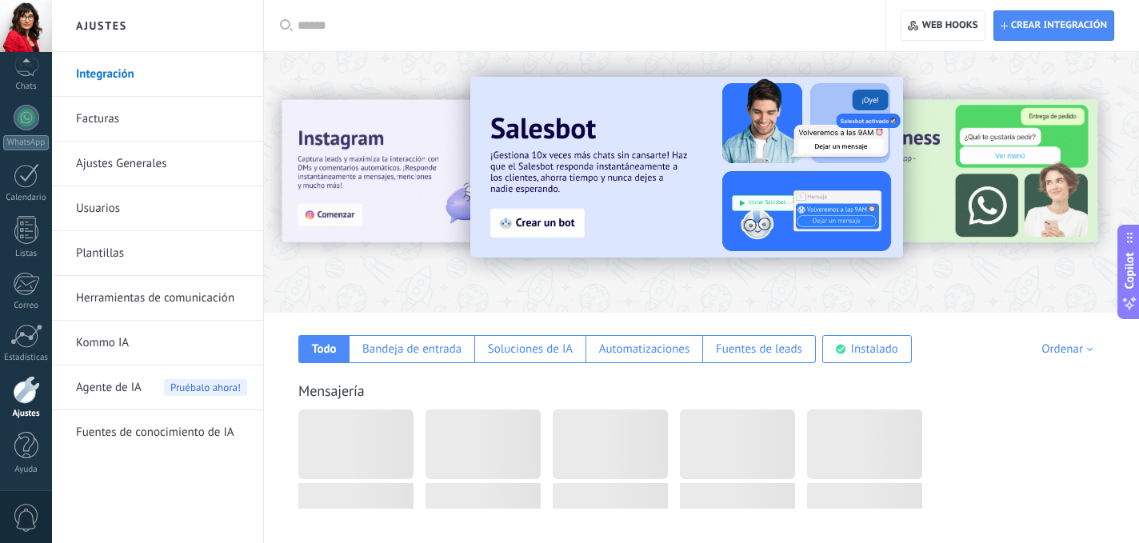
click at [327, 213] on div at bounding box center [309, 182] width 350 height 144
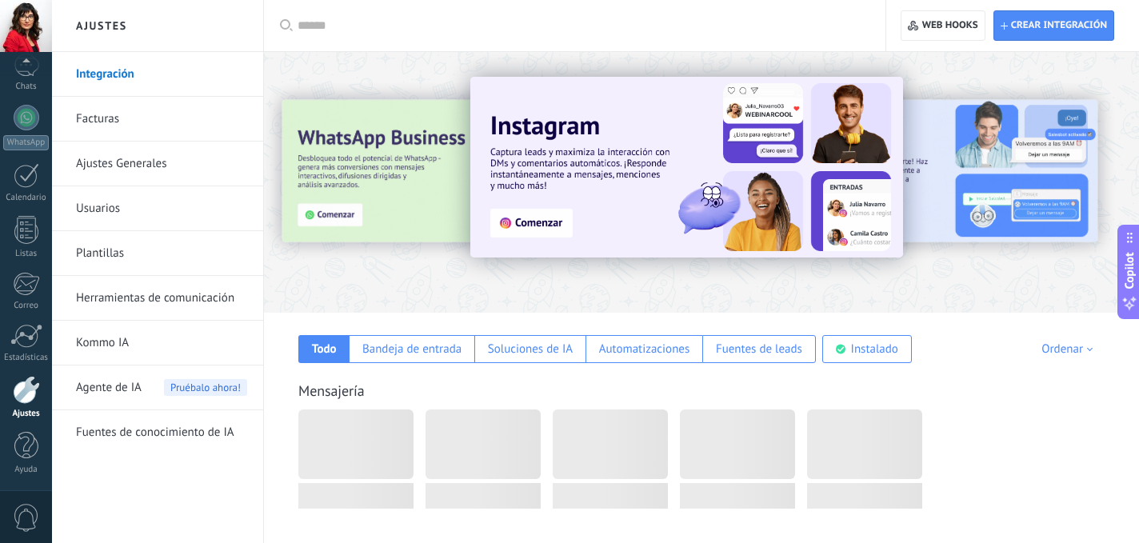
click at [521, 227] on img at bounding box center [686, 167] width 433 height 181
click at [568, 178] on img at bounding box center [686, 167] width 433 height 181
click at [546, 212] on img at bounding box center [686, 167] width 433 height 181
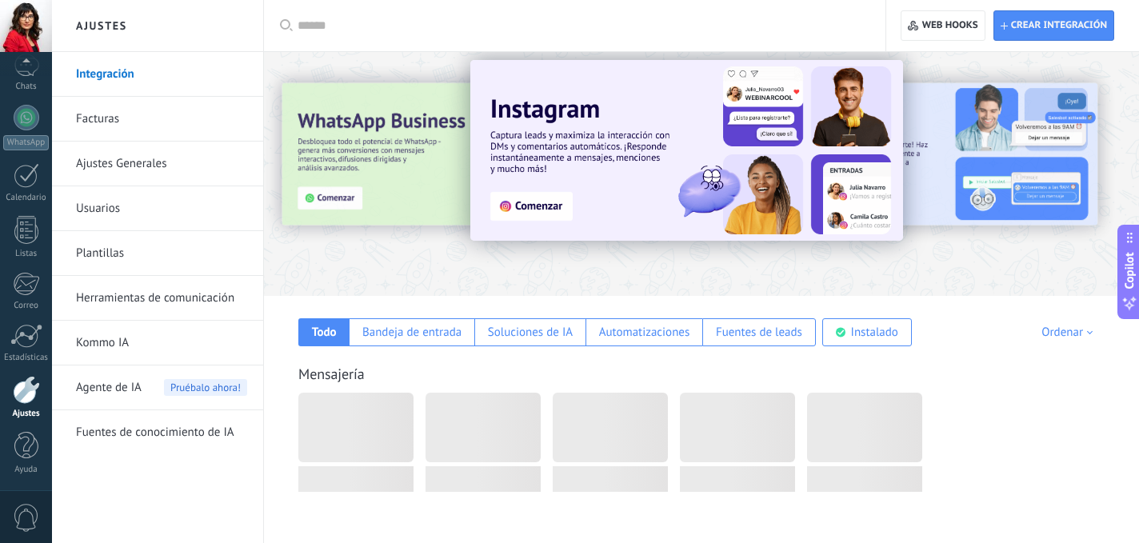
scroll to position [11, 0]
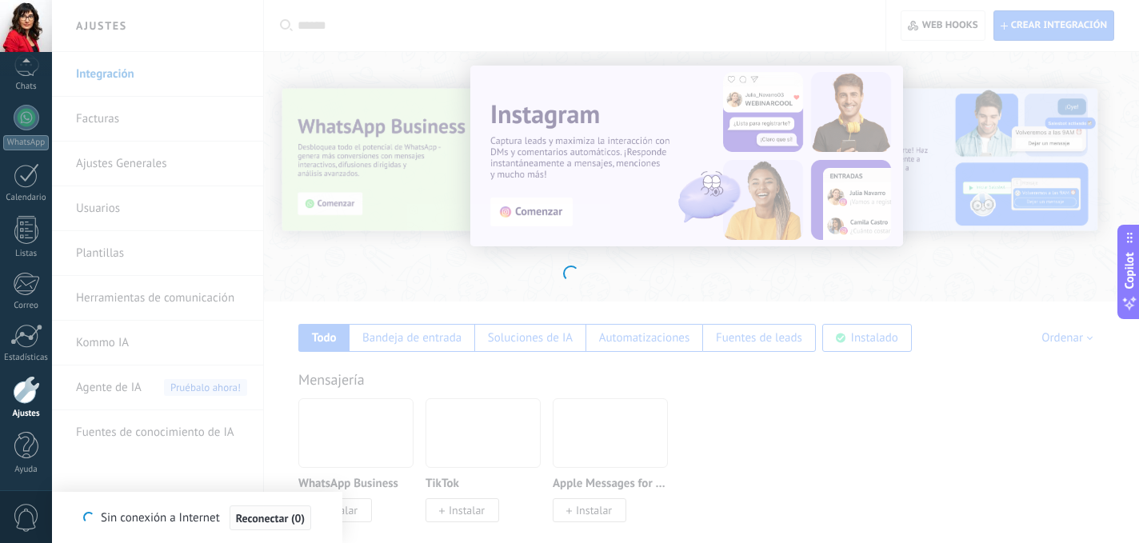
click at [281, 518] on span "Reconectar (0)" at bounding box center [270, 518] width 69 height 11
click at [275, 526] on button "Reconectar" at bounding box center [271, 518] width 66 height 26
click at [533, 215] on div at bounding box center [569, 271] width 1139 height 543
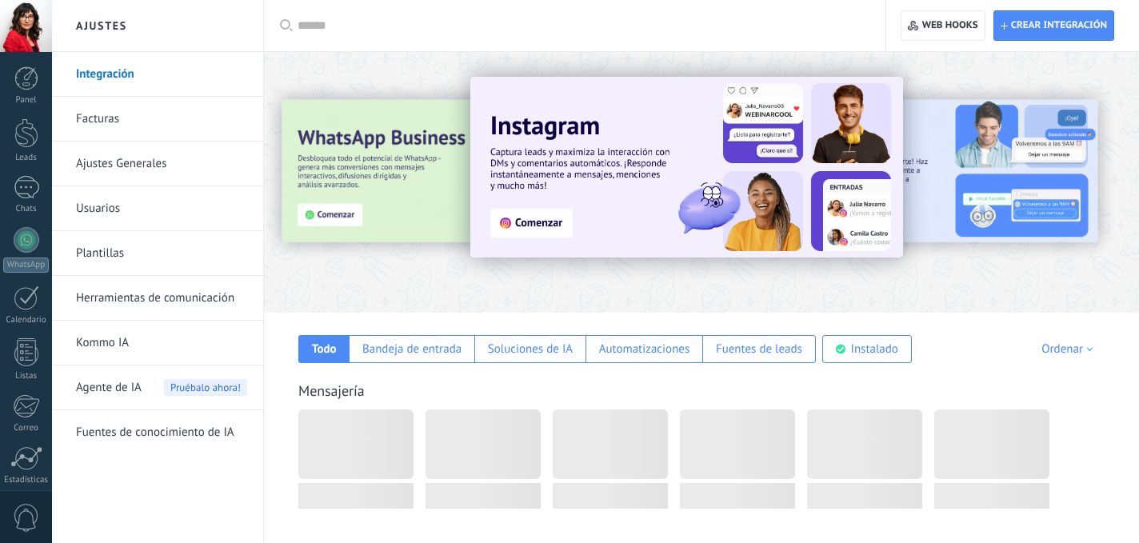
scroll to position [11, 0]
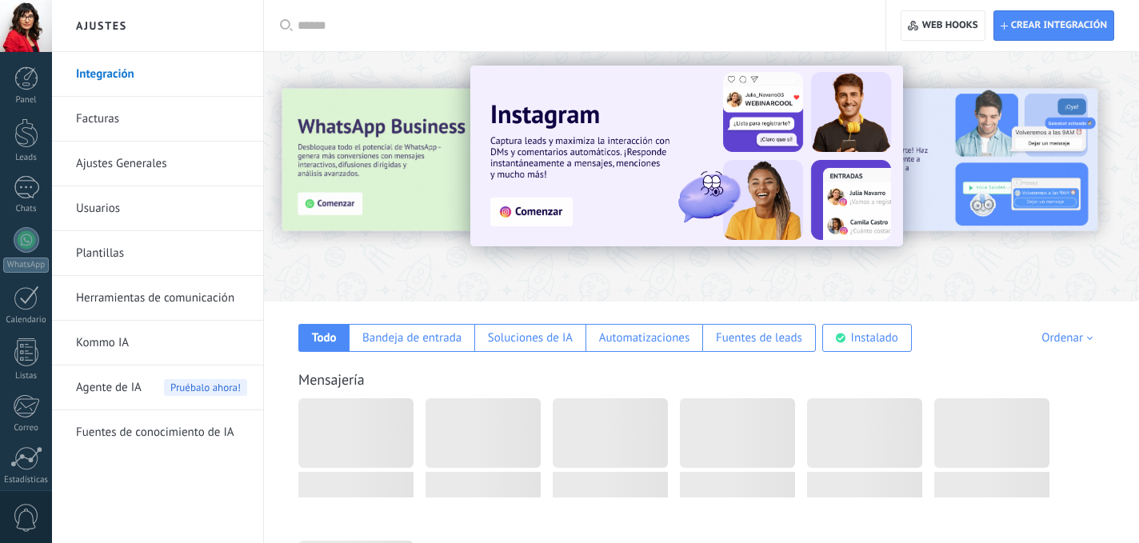
click at [523, 215] on img at bounding box center [686, 156] width 433 height 181
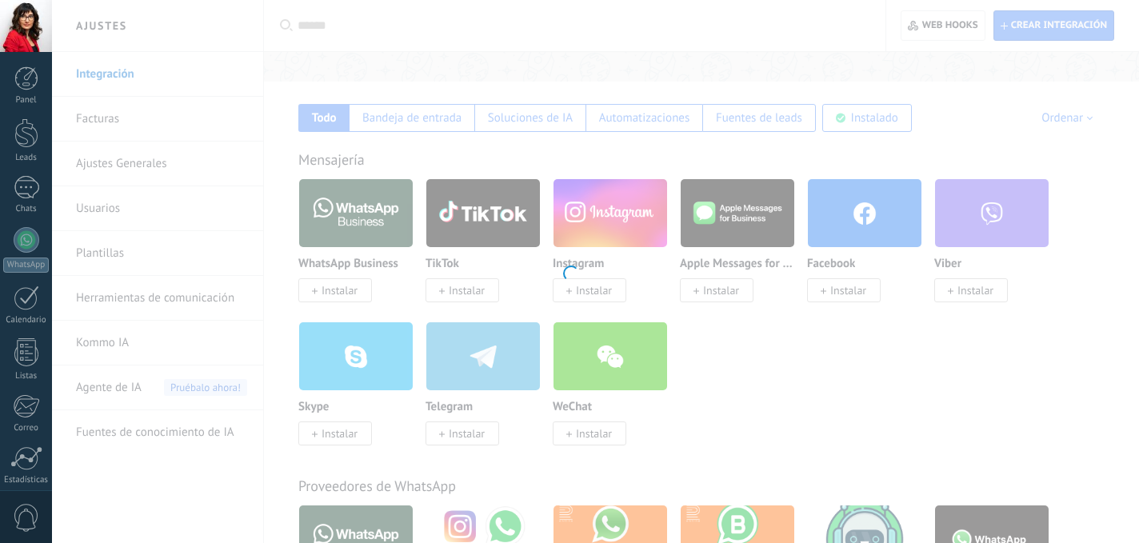
scroll to position [0, 0]
click at [600, 210] on div at bounding box center [569, 271] width 1139 height 543
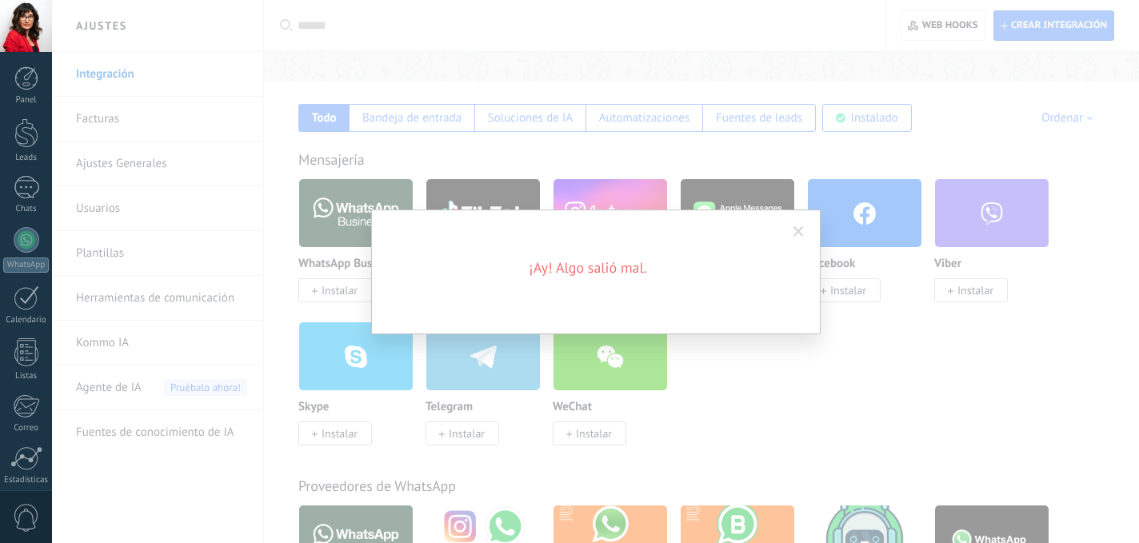
click at [798, 234] on span at bounding box center [798, 231] width 10 height 11
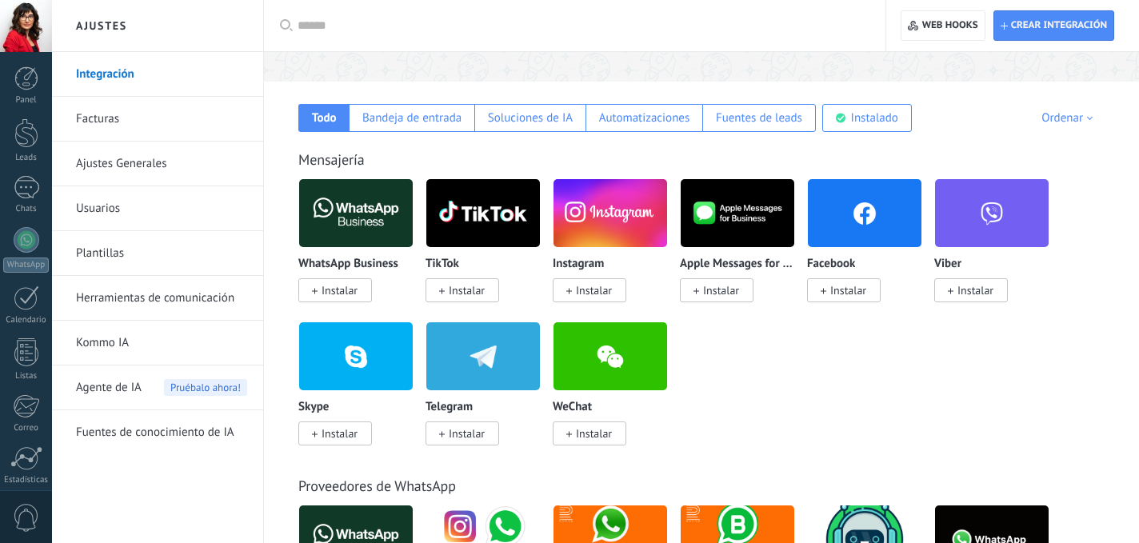
click at [576, 293] on span "Instalar" at bounding box center [594, 290] width 36 height 14
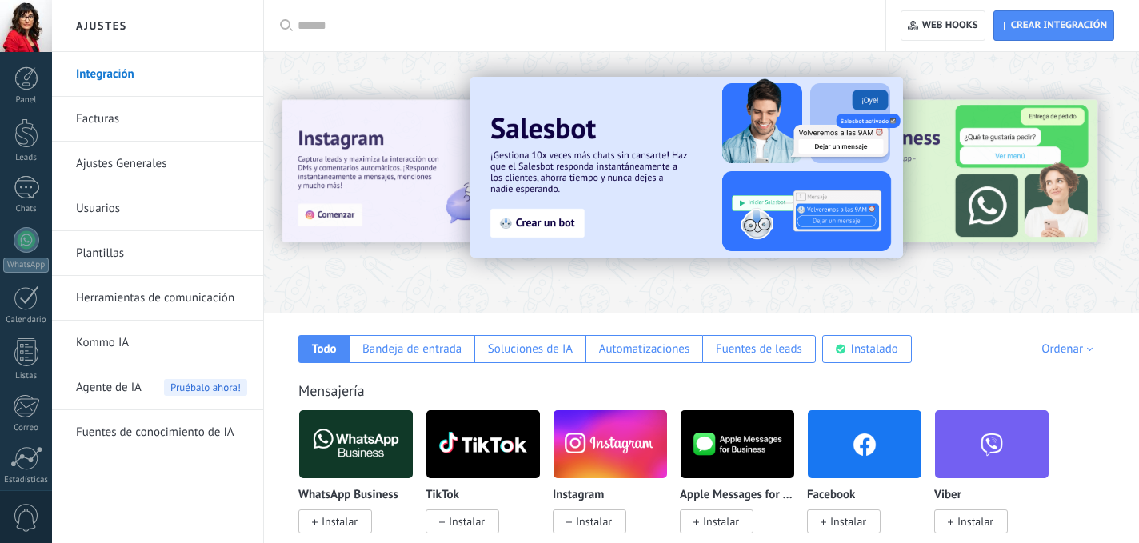
click at [298, 211] on div at bounding box center [309, 182] width 350 height 144
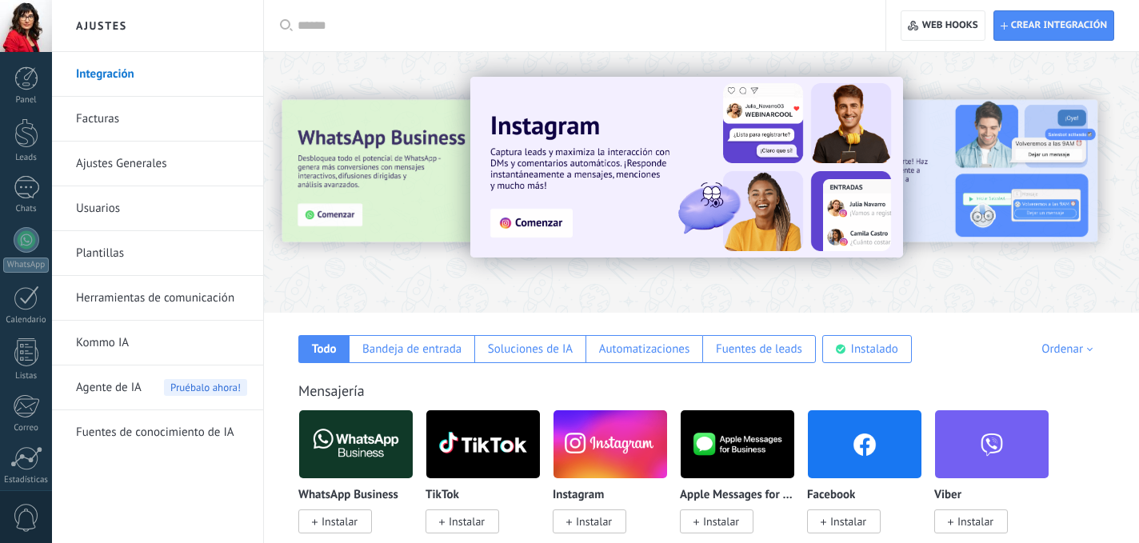
click at [520, 230] on img at bounding box center [686, 167] width 433 height 181
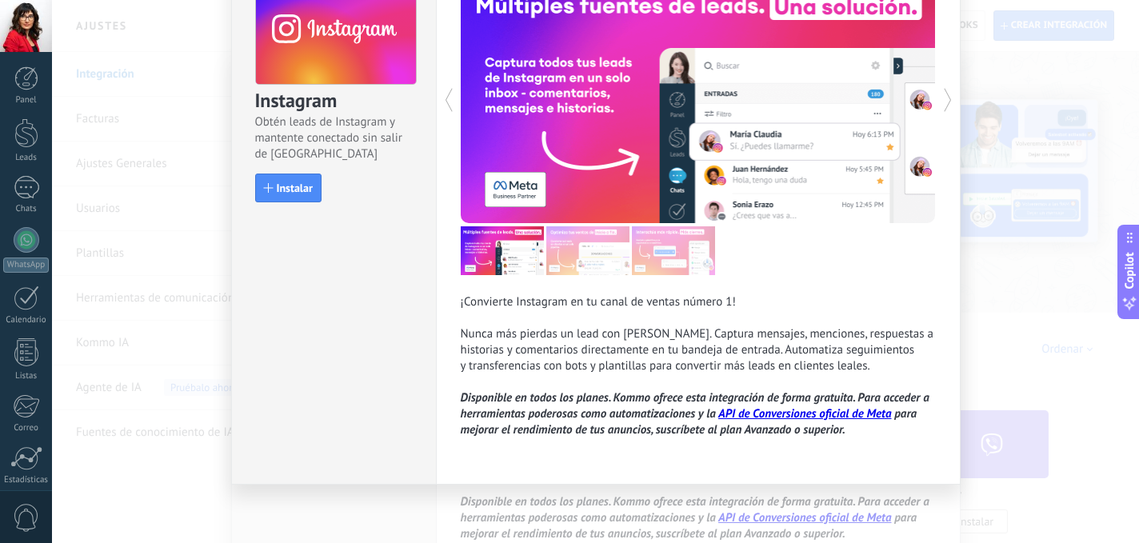
scroll to position [108, 0]
